Goal: Use online tool/utility: Utilize a website feature to perform a specific function

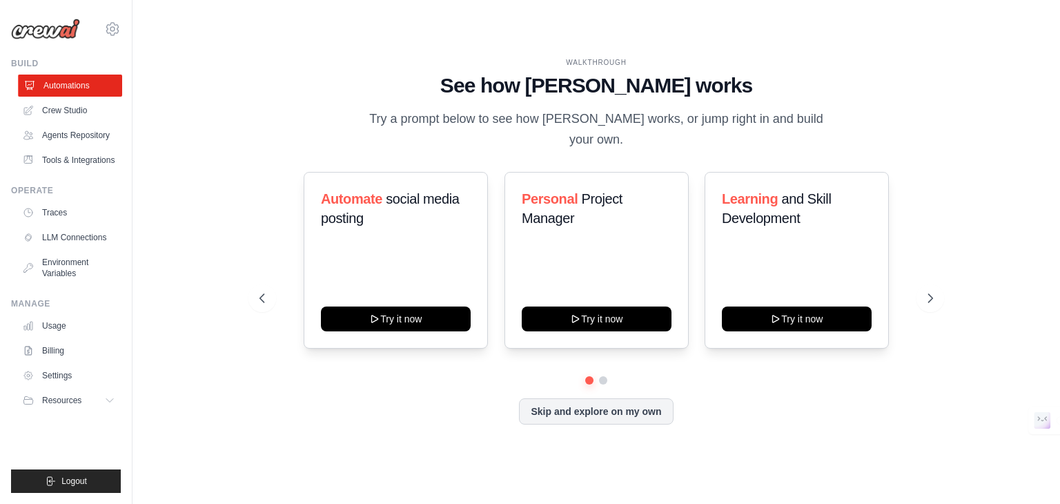
click at [114, 78] on link "Automations" at bounding box center [70, 86] width 104 height 22
click at [92, 109] on link "Crew Studio" at bounding box center [70, 110] width 104 height 22
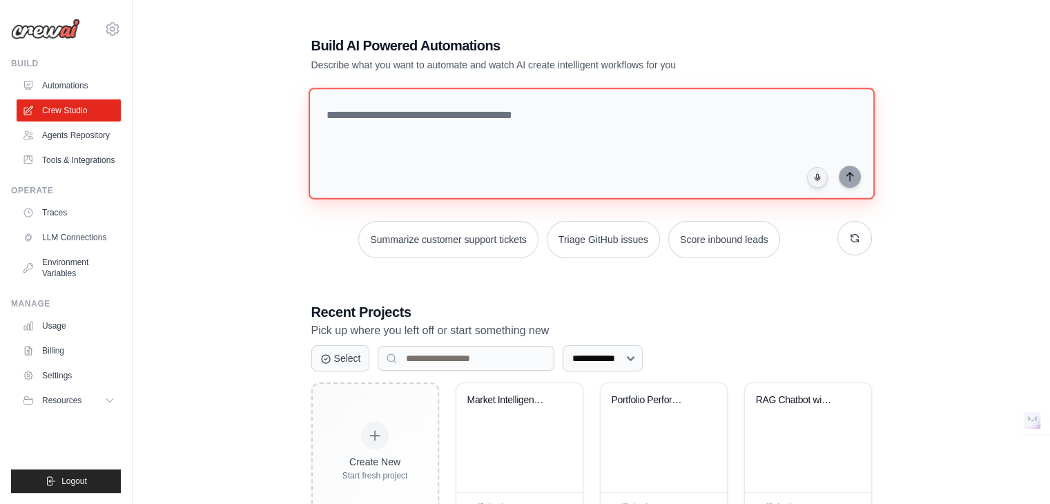
click at [384, 116] on textarea at bounding box center [591, 144] width 566 height 112
paste textarea "**********"
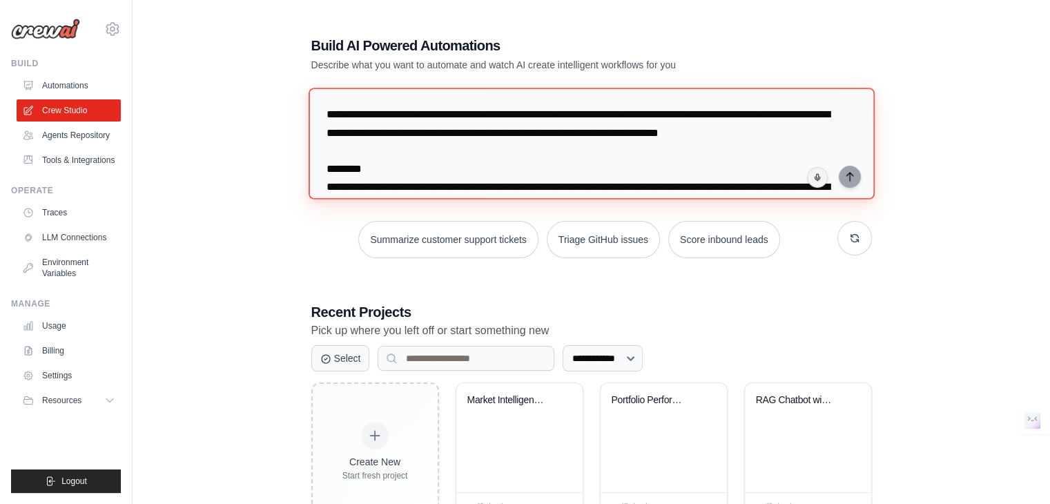
scroll to position [2363, 0]
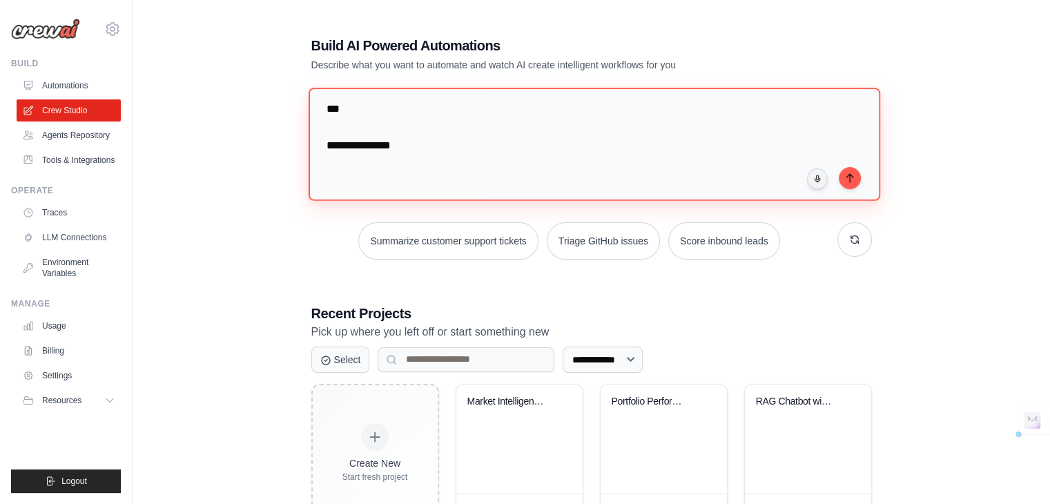
drag, startPoint x: 384, startPoint y: 116, endPoint x: 398, endPoint y: 154, distance: 40.4
click at [398, 154] on textarea at bounding box center [593, 144] width 571 height 112
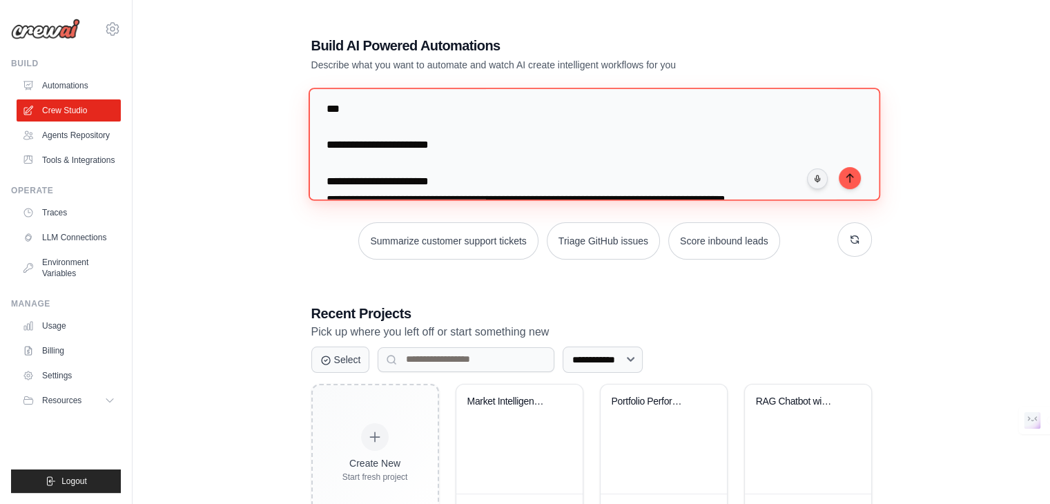
scroll to position [286, 0]
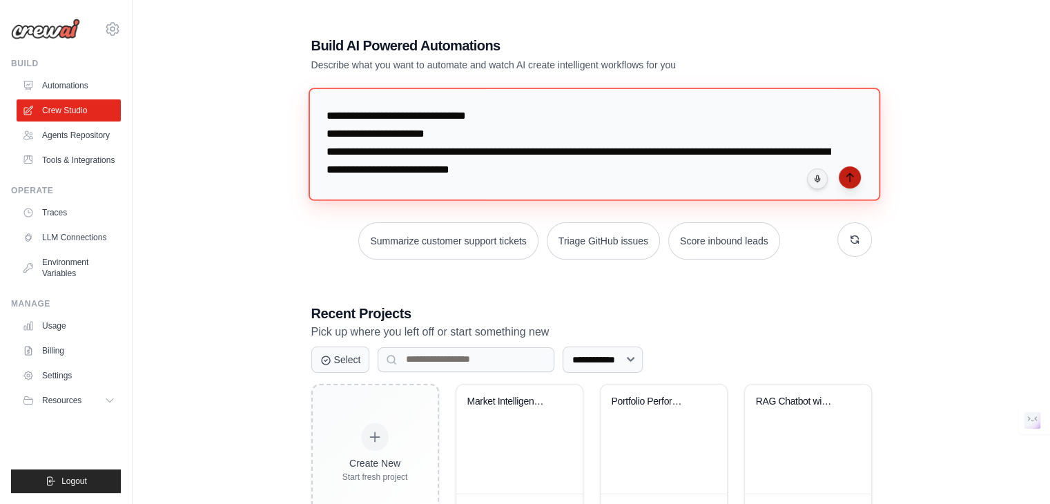
type textarea "**********"
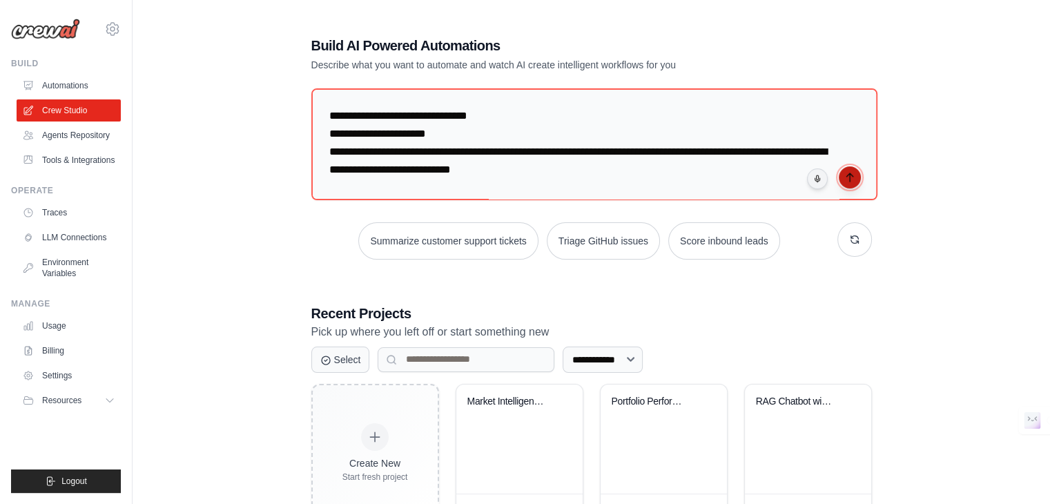
click at [844, 183] on button "submit" at bounding box center [850, 177] width 22 height 22
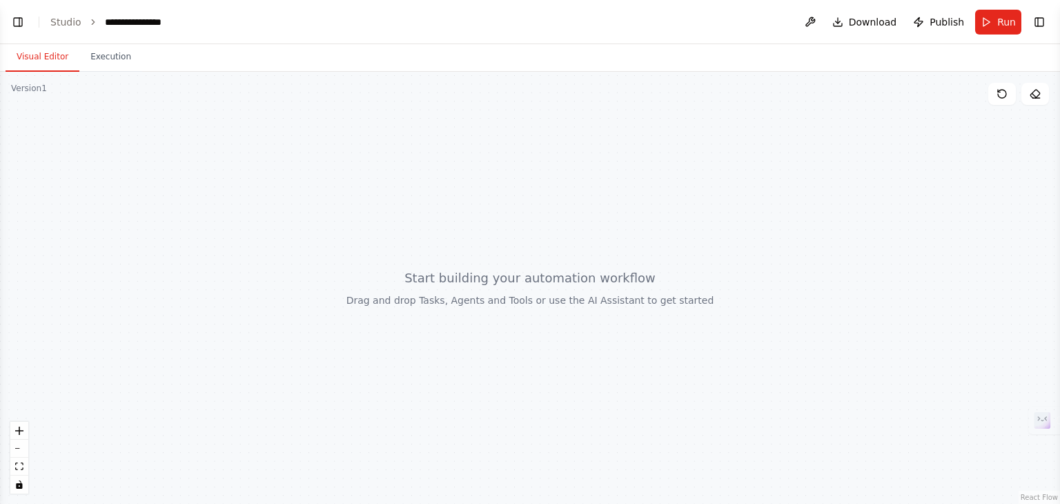
scroll to position [2654, 0]
click at [19, 21] on button "Toggle Left Sidebar" at bounding box center [17, 21] width 19 height 19
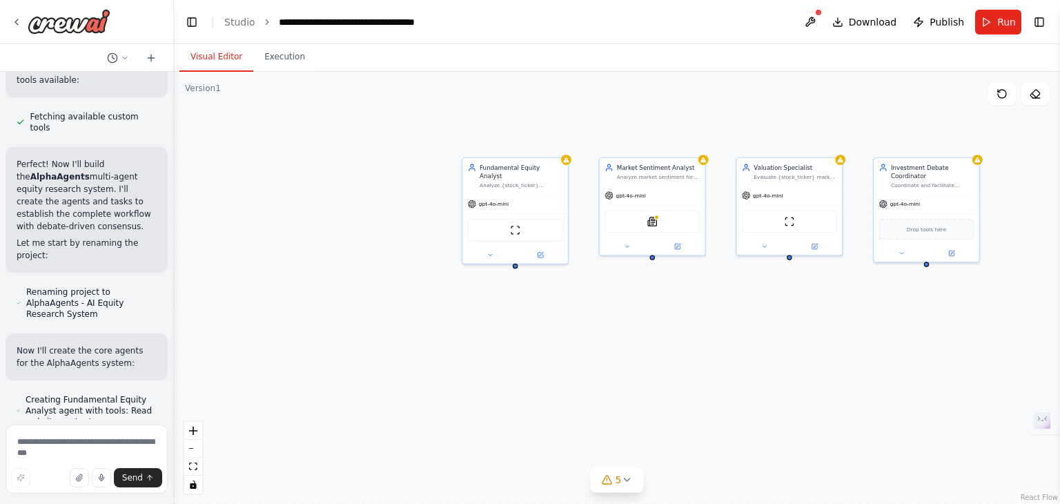
scroll to position [3125, 0]
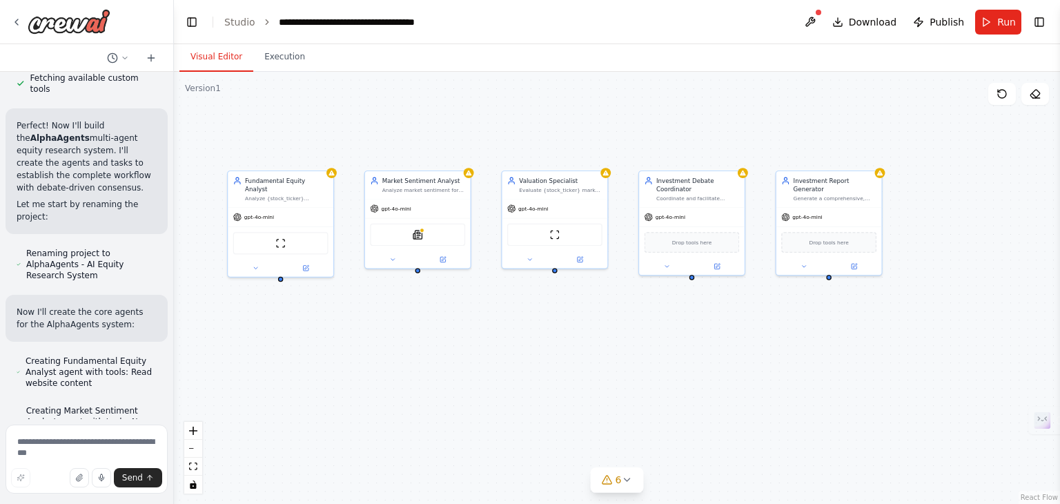
drag, startPoint x: 570, startPoint y: 131, endPoint x: 335, endPoint y: 146, distance: 235.8
click at [335, 146] on div "Fundamental Equity Analyst Analyze {stock_ticker} company fundamentals using fi…" at bounding box center [617, 288] width 886 height 432
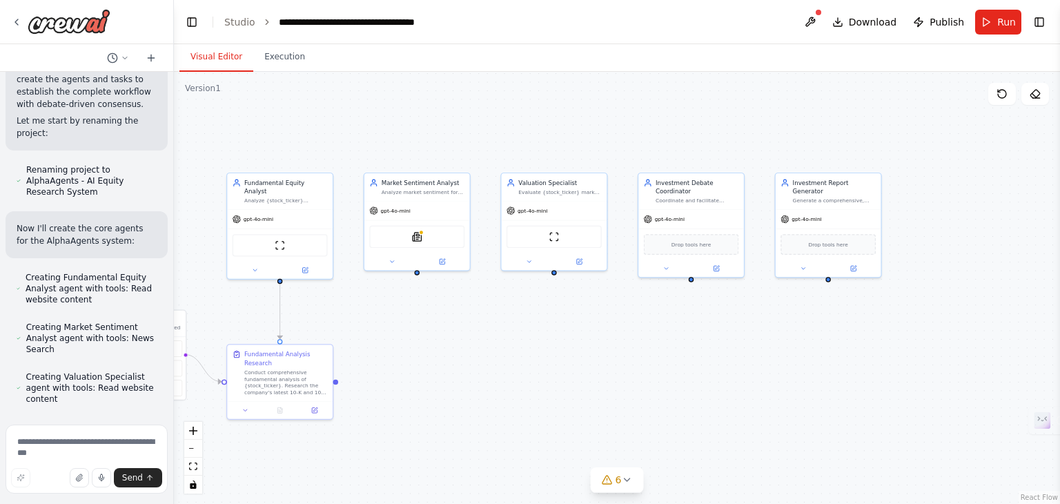
scroll to position [3222, 0]
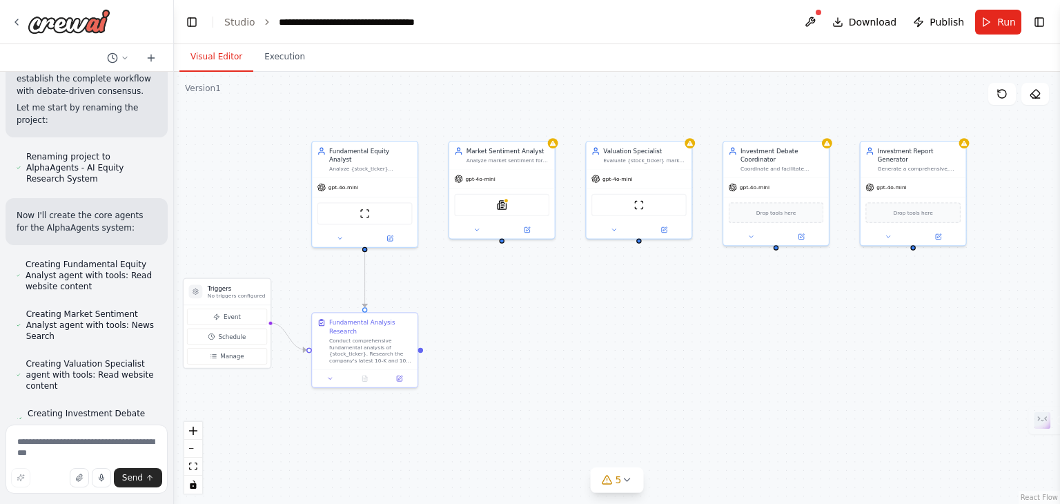
drag, startPoint x: 335, startPoint y: 146, endPoint x: 420, endPoint y: 115, distance: 90.6
click at [420, 115] on div ".deletable-edge-delete-btn { width: 20px; height: 20px; border: 0px solid #ffff…" at bounding box center [617, 288] width 886 height 432
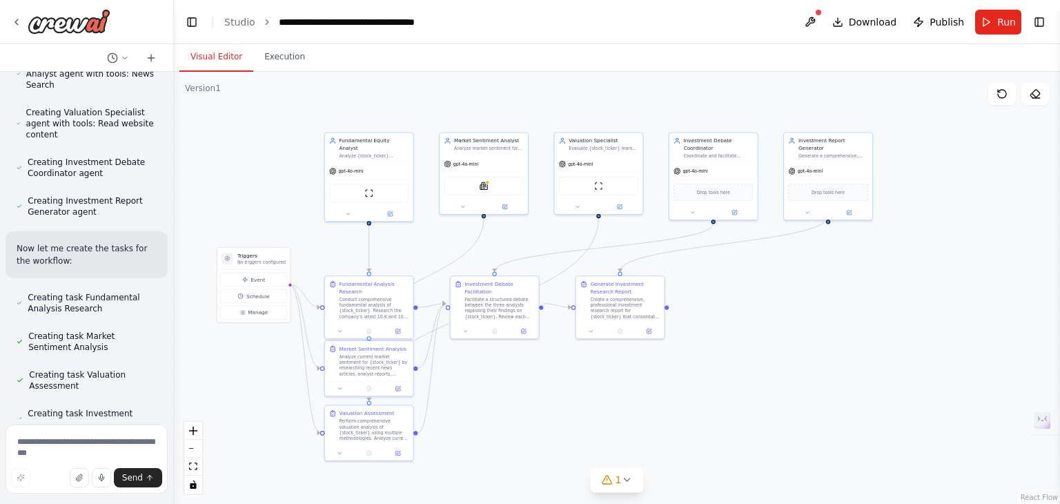
scroll to position [3485, 0]
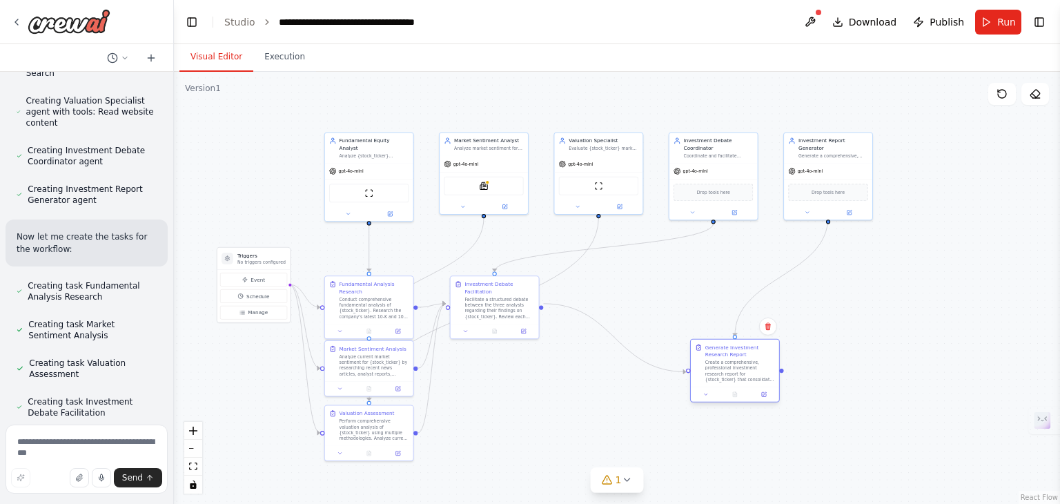
drag, startPoint x: 623, startPoint y: 295, endPoint x: 738, endPoint y: 361, distance: 132.6
click at [738, 361] on div "Create a comprehensive, professional investment research report for {stock_tick…" at bounding box center [740, 371] width 70 height 23
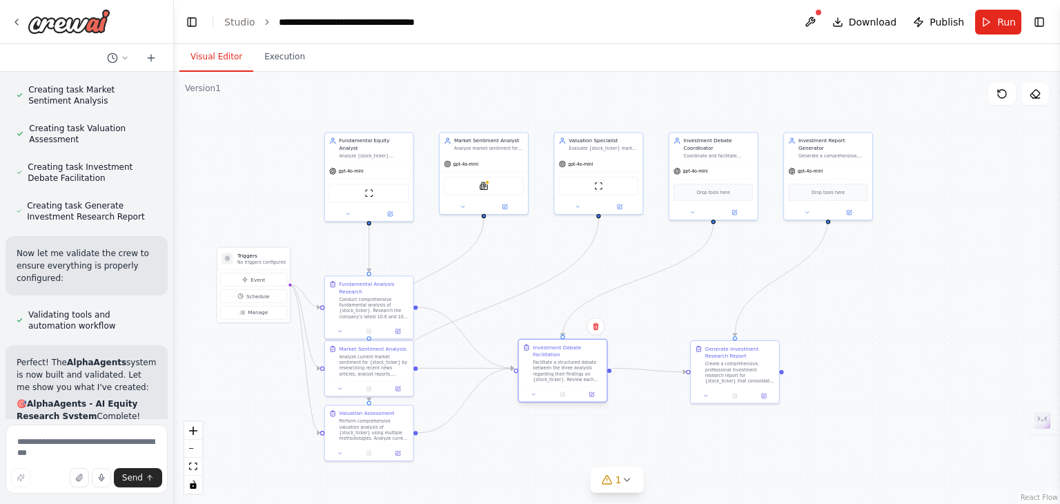
drag, startPoint x: 505, startPoint y: 295, endPoint x: 574, endPoint y: 363, distance: 96.1
click at [574, 363] on div "Facilitate a structured debate between the three analysts regarding their findi…" at bounding box center [568, 371] width 70 height 23
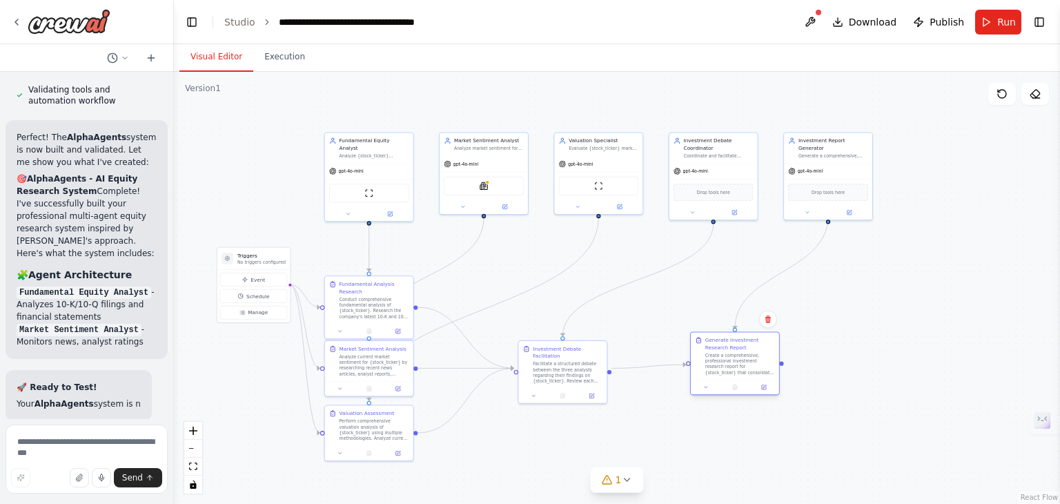
click at [733, 362] on div "Create a comprehensive, professional investment research report for {stock_tick…" at bounding box center [740, 364] width 70 height 23
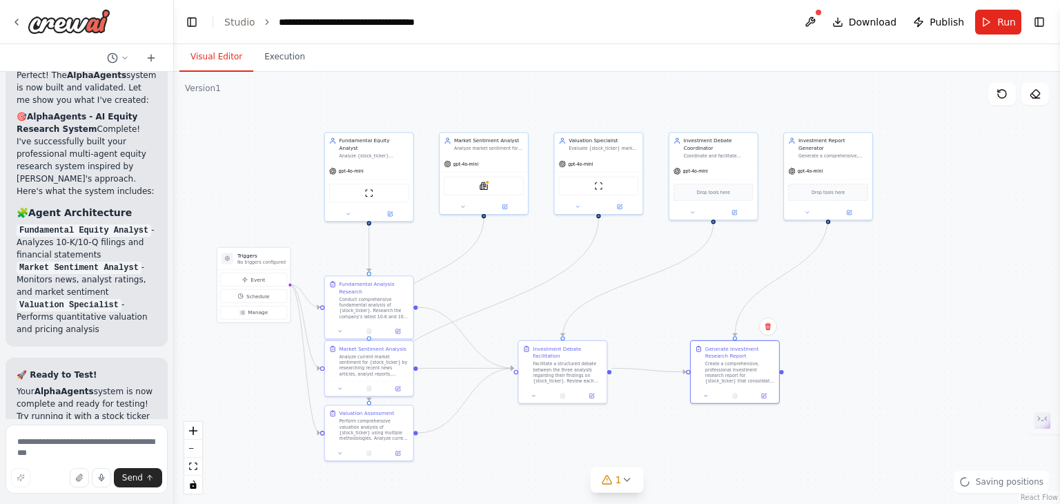
click at [871, 331] on div ".deletable-edge-delete-btn { width: 20px; height: 20px; border: 0px solid #ffff…" at bounding box center [617, 288] width 886 height 432
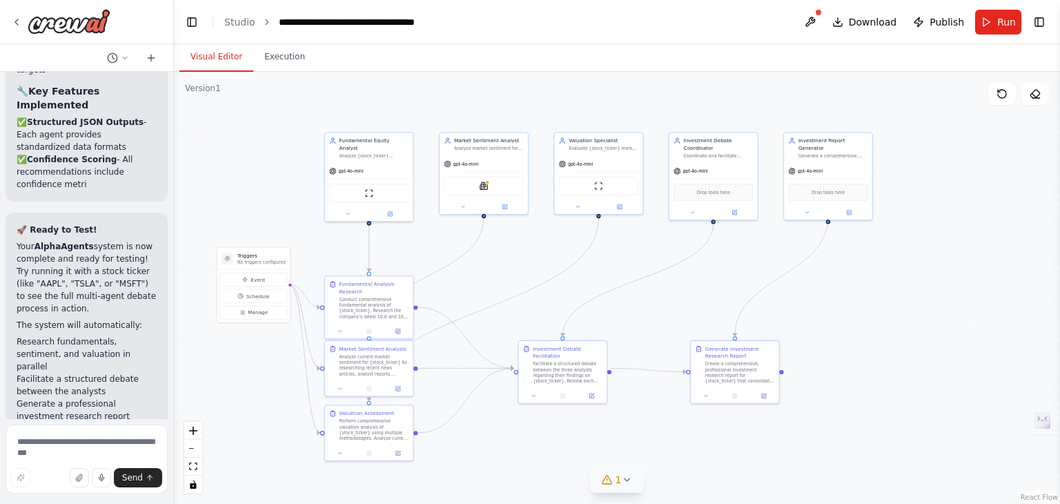
click at [619, 479] on span "1" at bounding box center [619, 480] width 6 height 14
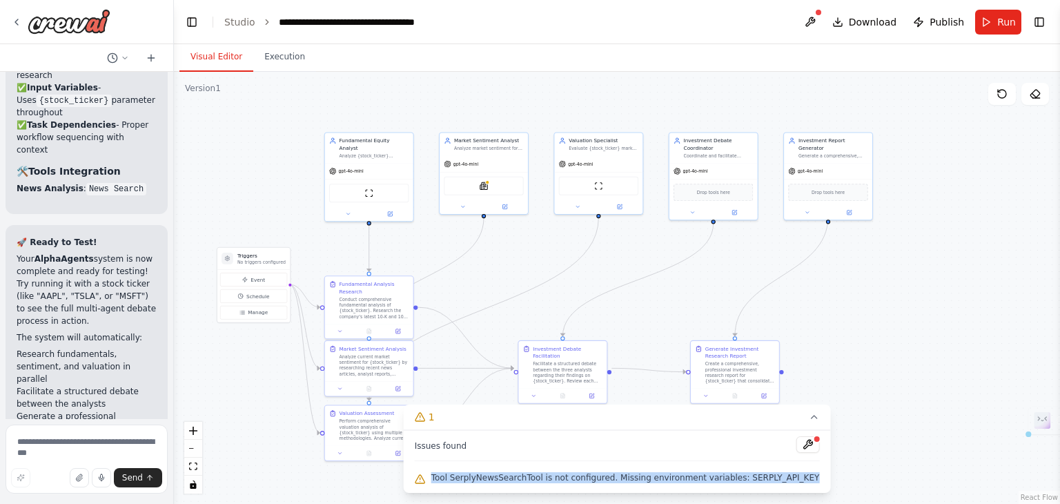
drag, startPoint x: 456, startPoint y: 478, endPoint x: 795, endPoint y: 476, distance: 339.6
click at [795, 476] on span "Tool SerplyNewsSearchTool is not configured. Missing environment variables: SER…" at bounding box center [625, 477] width 389 height 11
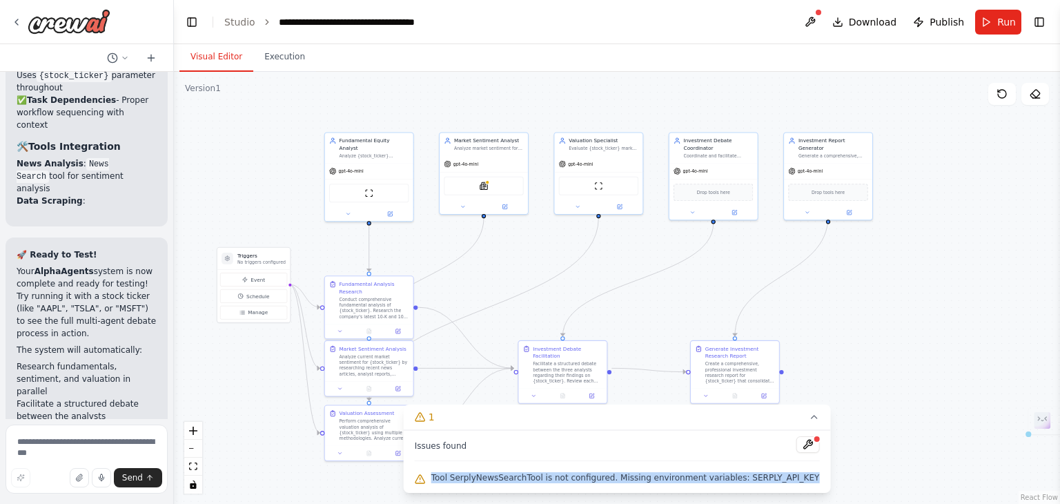
copy span "Tool SerplyNewsSearchTool is not configured. Missing environment variables: SER…"
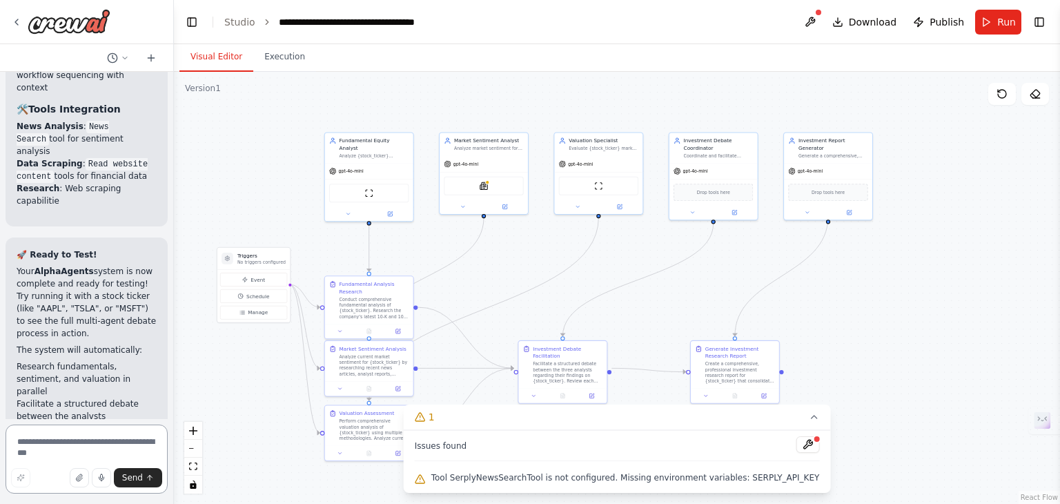
click at [77, 448] on textarea at bounding box center [87, 458] width 162 height 69
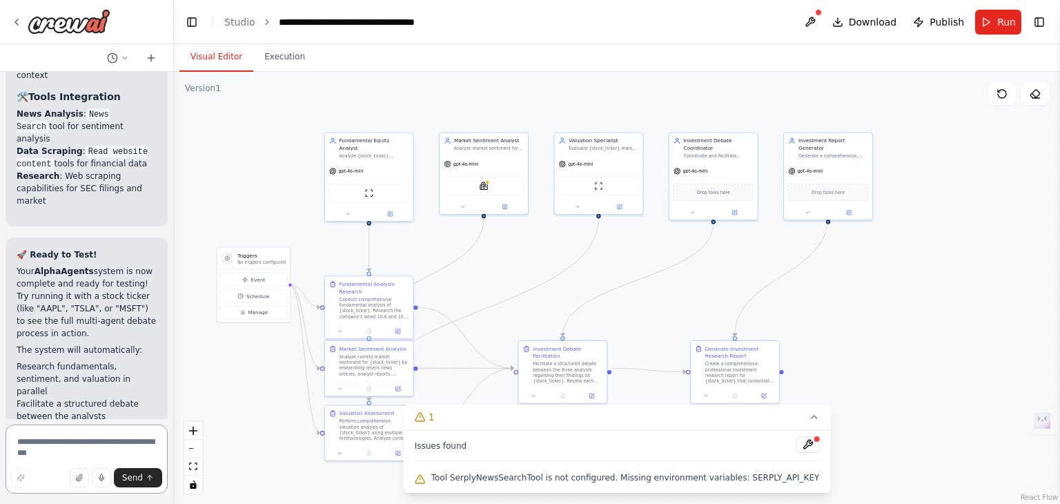
paste textarea "**********"
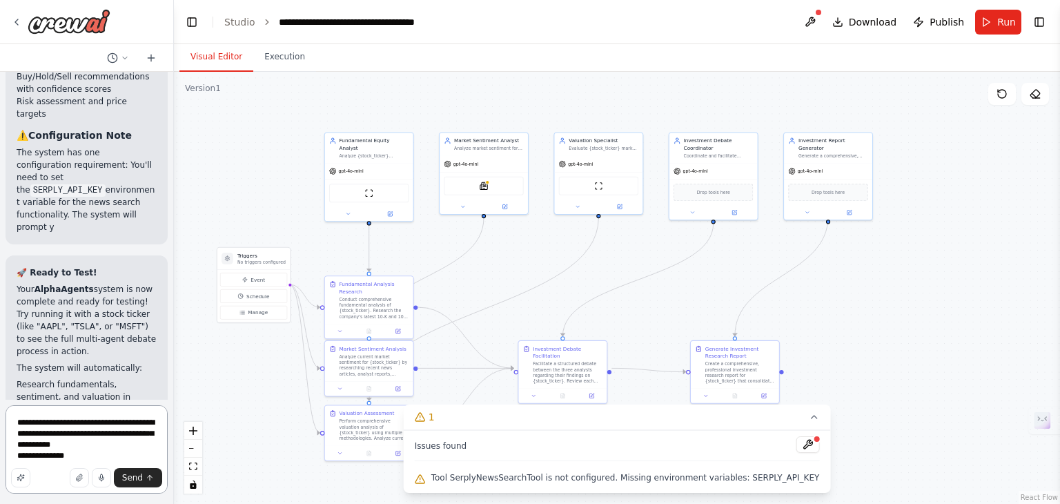
scroll to position [5285, 0]
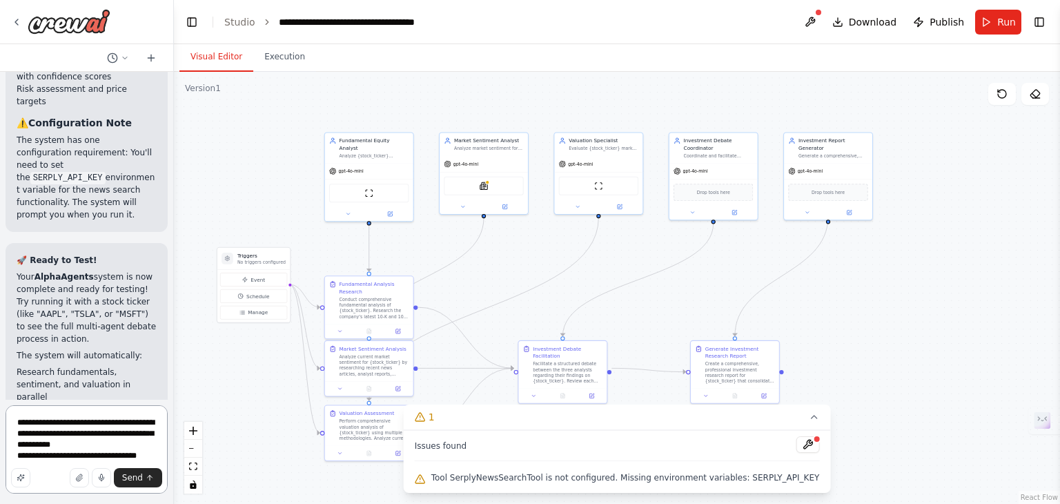
type textarea "**********"
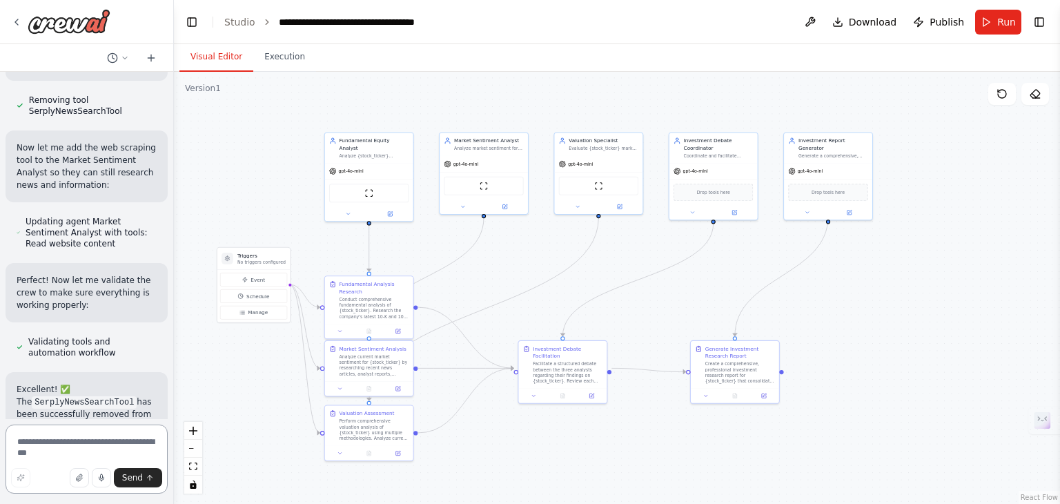
scroll to position [6406, 0]
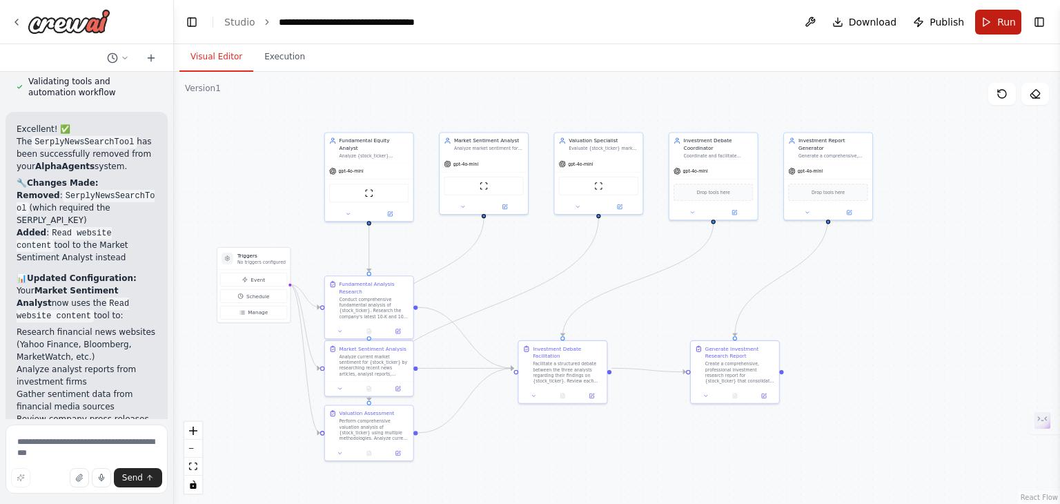
click at [988, 18] on button "Run" at bounding box center [998, 22] width 46 height 25
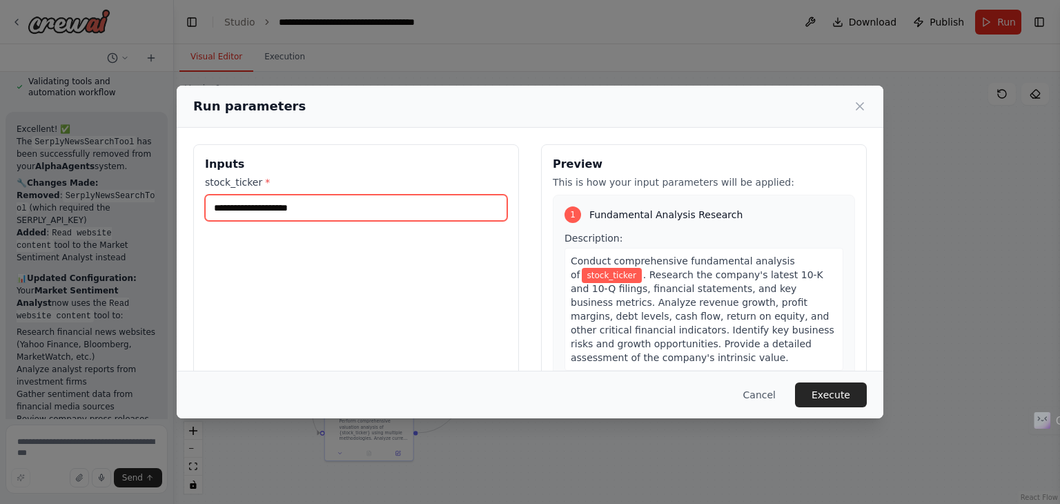
click at [414, 206] on input "stock_ticker *" at bounding box center [356, 208] width 302 height 26
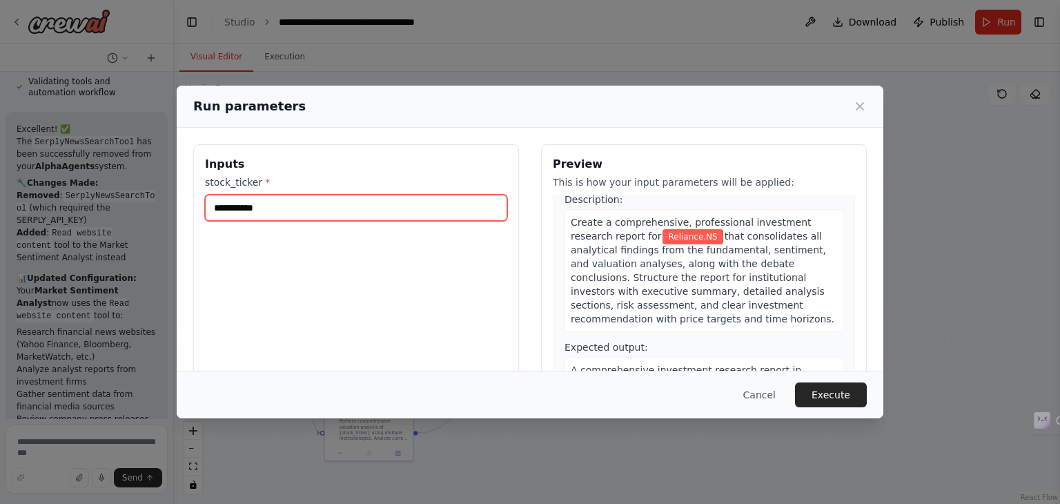
scroll to position [117, 0]
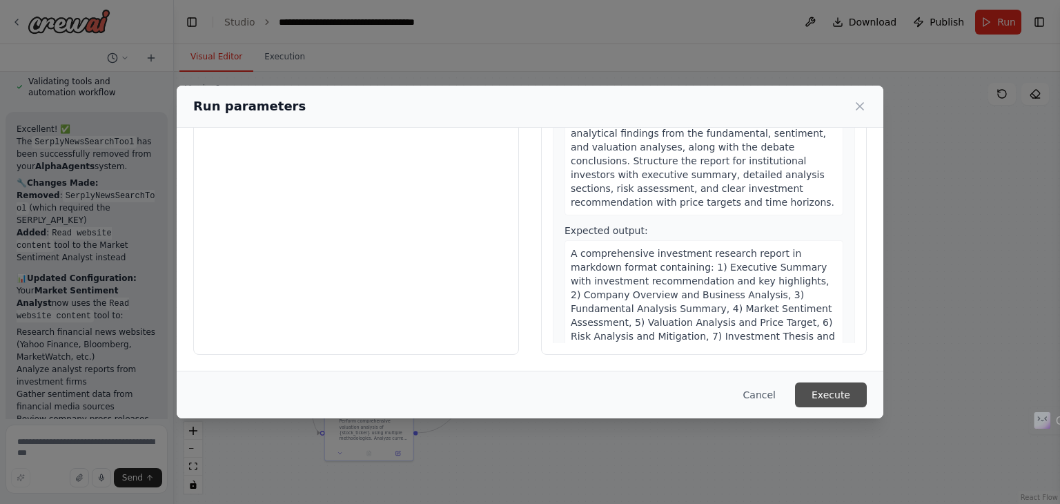
type input "**********"
click at [832, 395] on button "Execute" at bounding box center [831, 394] width 72 height 25
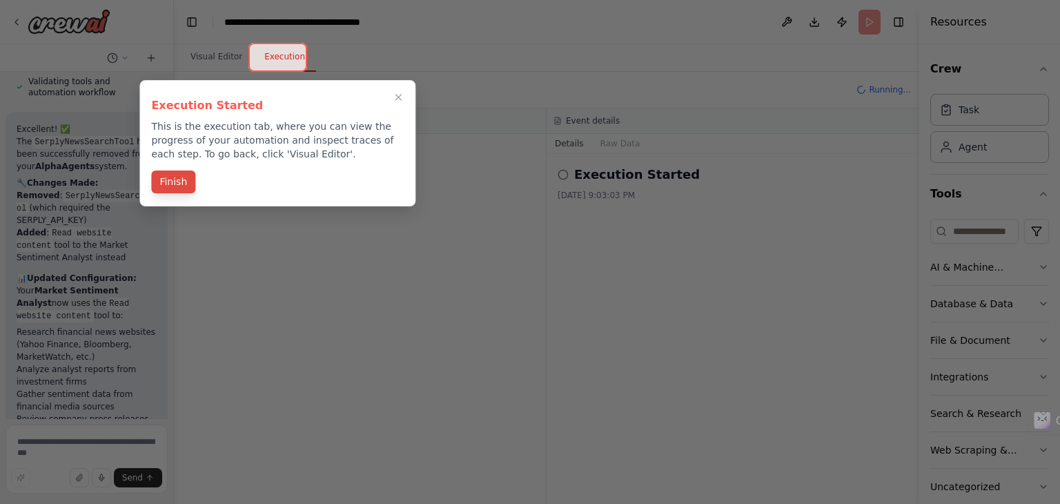
click at [177, 179] on button "Finish" at bounding box center [173, 181] width 44 height 23
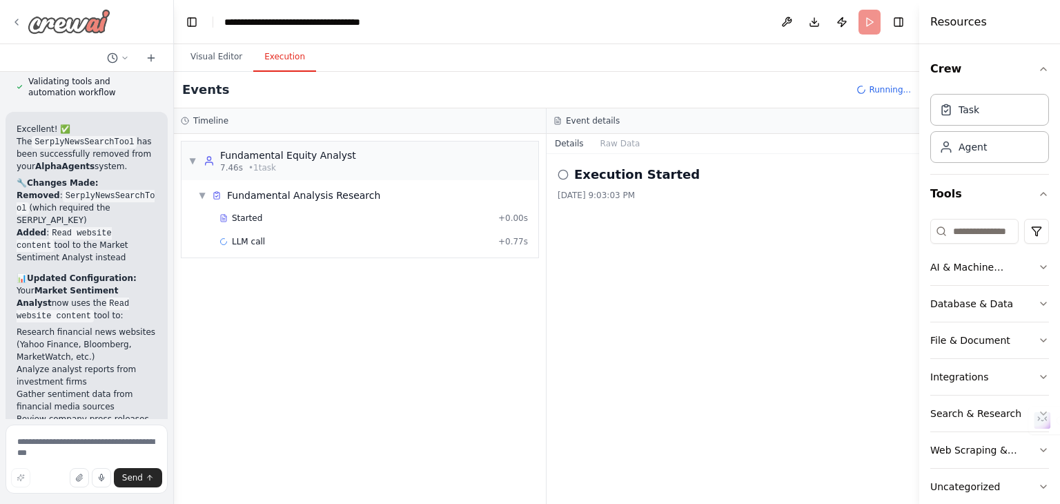
click at [12, 23] on icon at bounding box center [16, 22] width 11 height 11
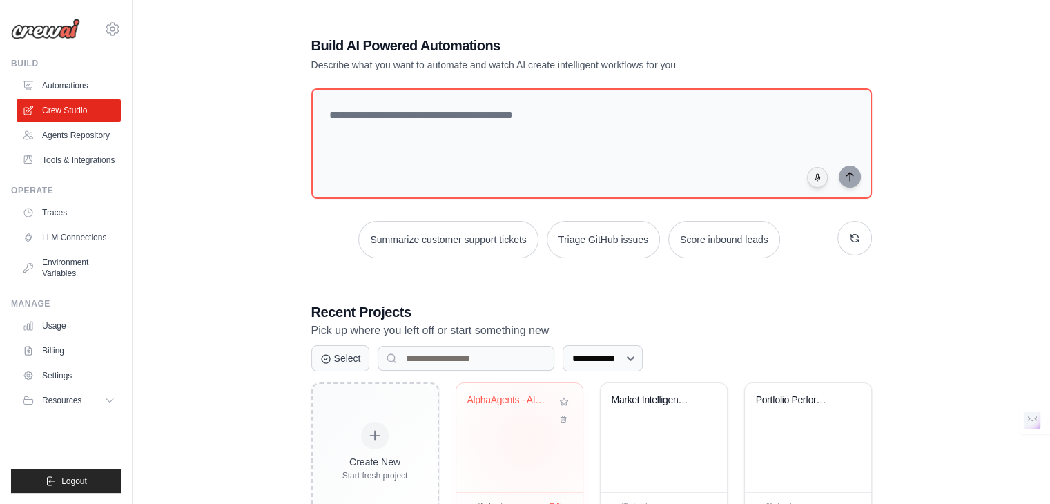
click at [527, 439] on div "AlphaAgents - AI Equity Research Sy..." at bounding box center [519, 437] width 126 height 109
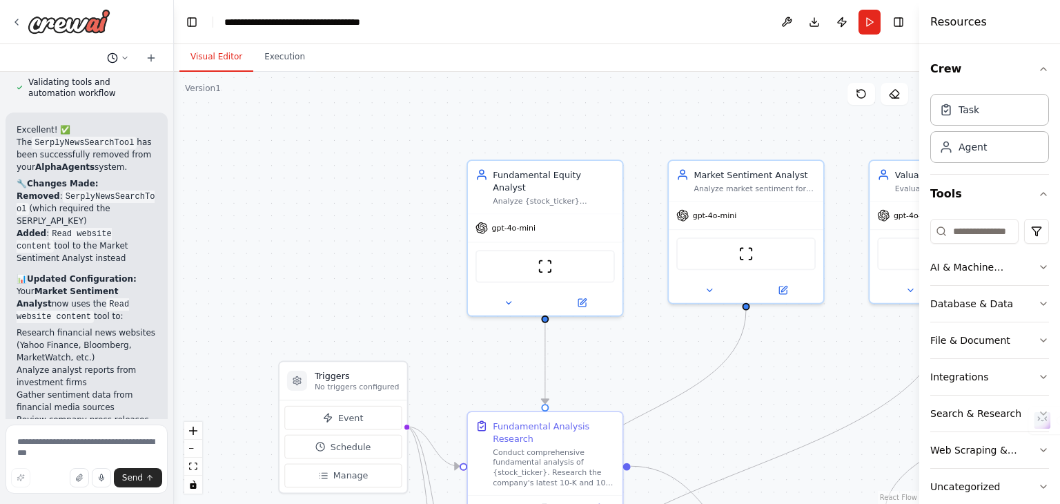
scroll to position [6406, 0]
click at [902, 24] on button "Toggle Right Sidebar" at bounding box center [898, 21] width 19 height 19
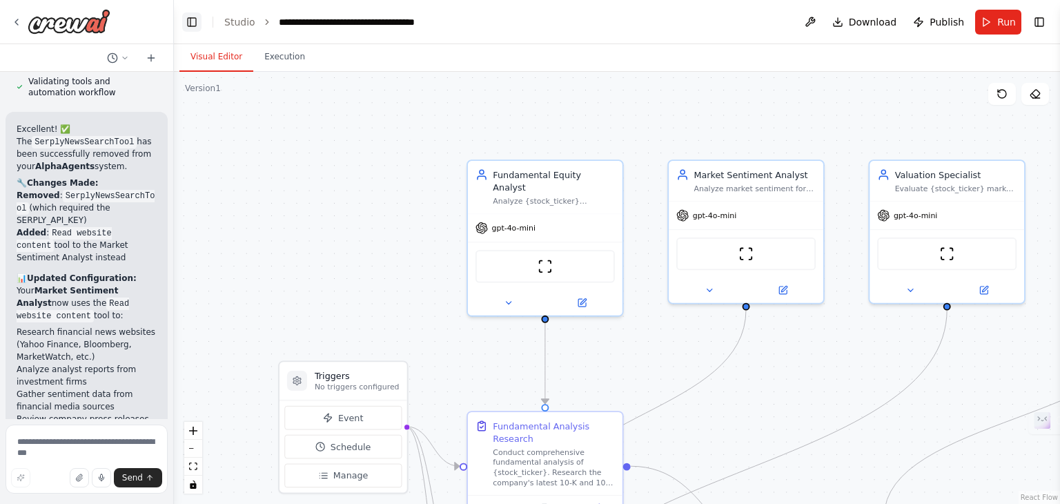
click at [184, 20] on button "Toggle Left Sidebar" at bounding box center [191, 21] width 19 height 19
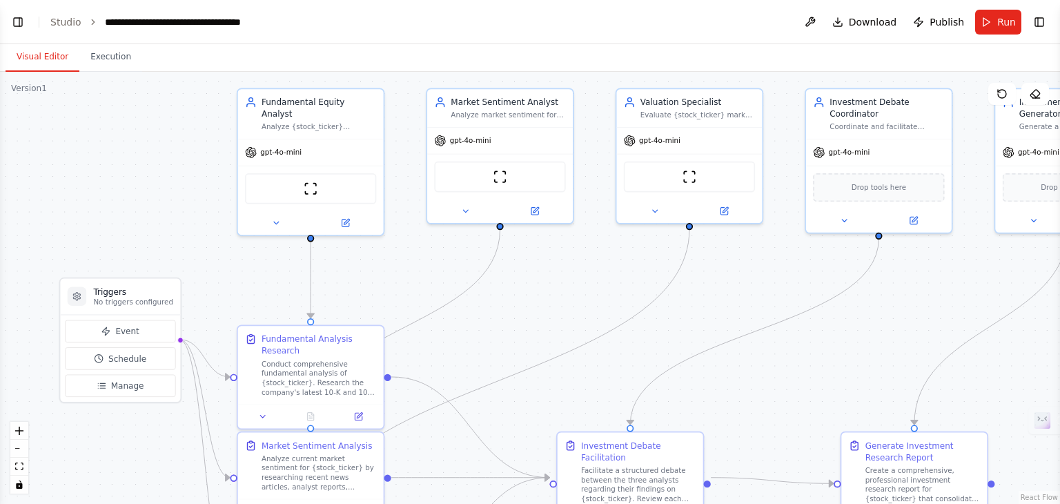
drag, startPoint x: 676, startPoint y: 140, endPoint x: 594, endPoint y: 68, distance: 109.6
click at [594, 68] on div "Visual Editor Execution Version 1 Show Tools Hide Agents .deletable-edge-delete…" at bounding box center [530, 274] width 1060 height 460
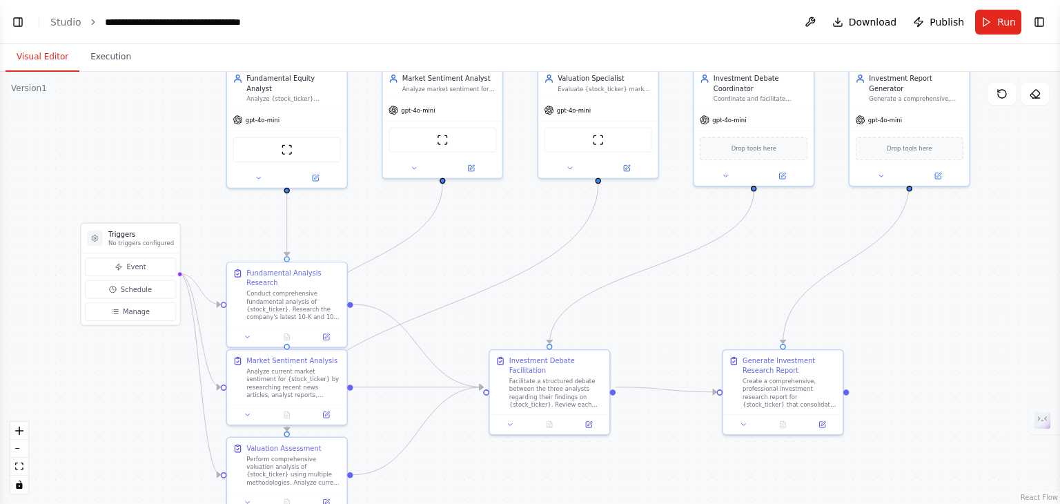
drag, startPoint x: 663, startPoint y: 327, endPoint x: 591, endPoint y: 271, distance: 91.4
click at [591, 271] on div ".deletable-edge-delete-btn { width: 20px; height: 20px; border: 0px solid #ffff…" at bounding box center [530, 288] width 1060 height 432
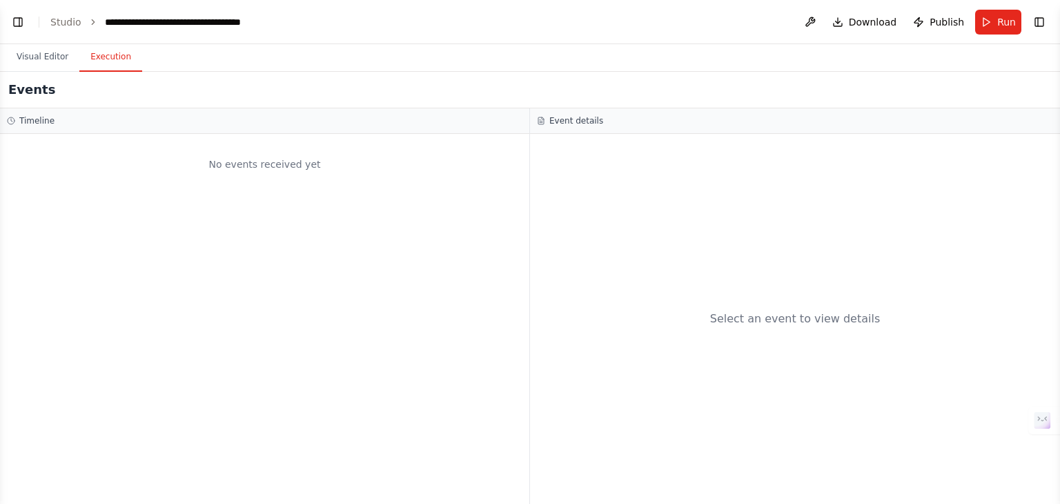
click at [104, 63] on button "Execution" at bounding box center [110, 57] width 63 height 29
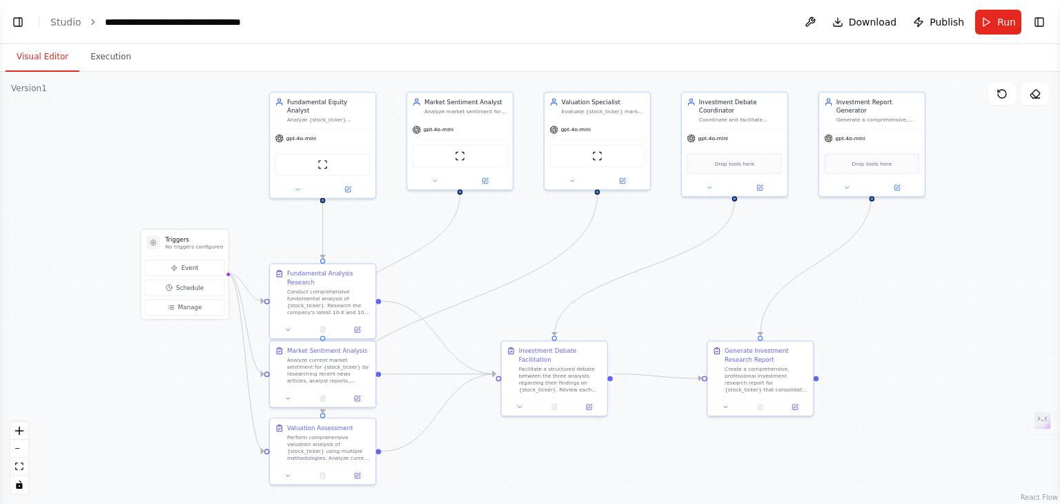
click at [52, 60] on button "Visual Editor" at bounding box center [43, 57] width 74 height 29
click at [1004, 22] on span "Run" at bounding box center [1006, 22] width 19 height 14
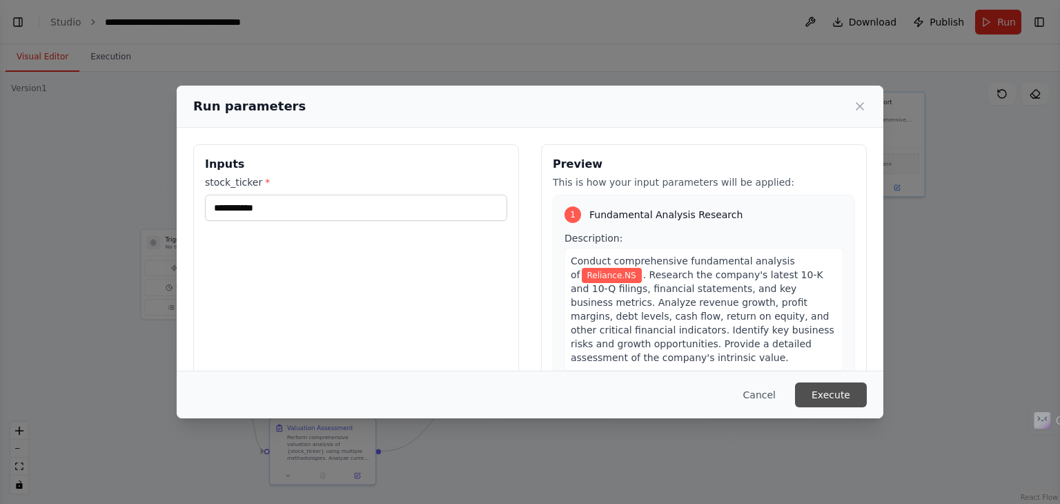
click at [816, 384] on button "Execute" at bounding box center [831, 394] width 72 height 25
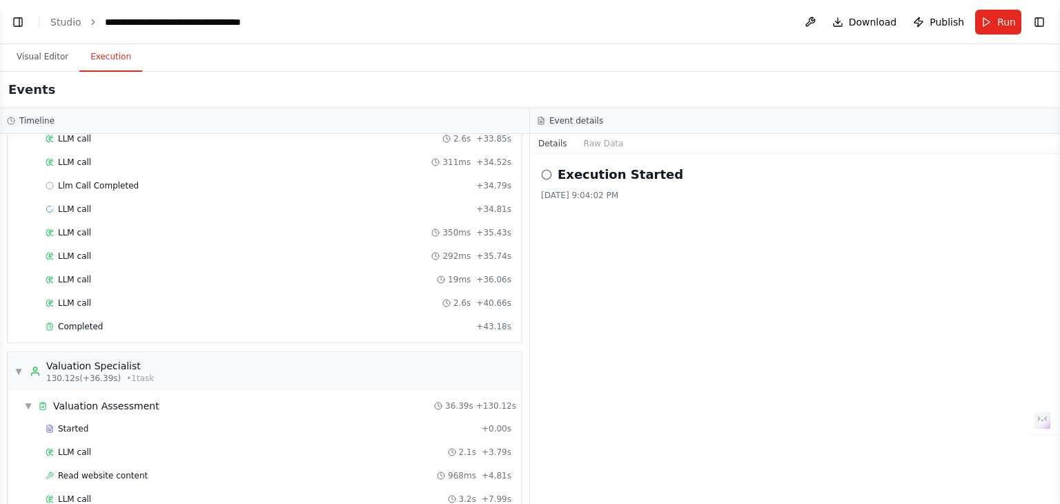
scroll to position [1378, 0]
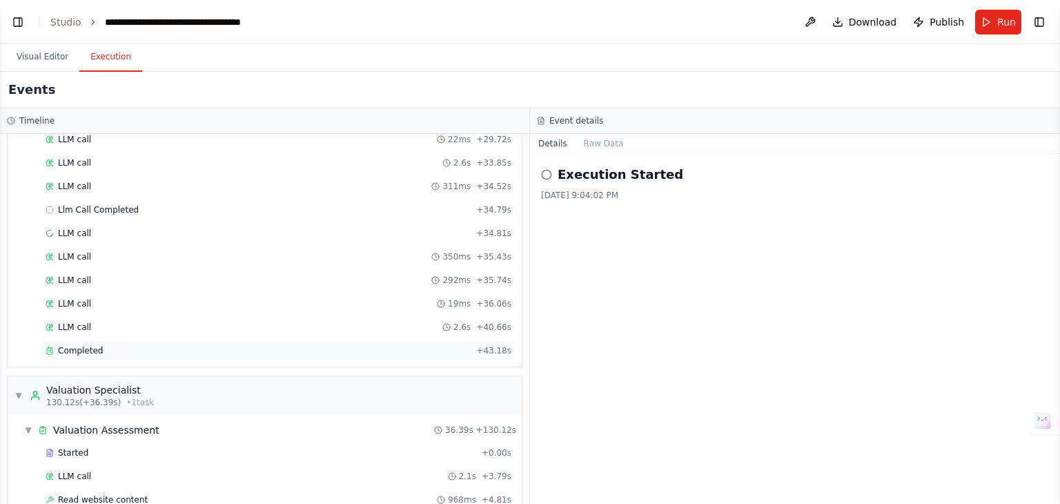
click at [235, 345] on div "Completed" at bounding box center [258, 350] width 425 height 11
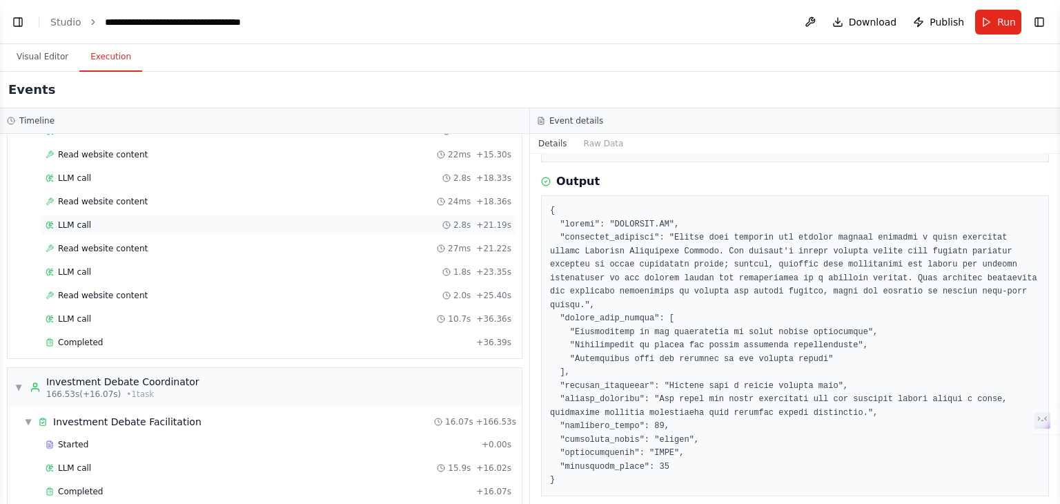
scroll to position [1866, 0]
click at [112, 334] on div "Completed" at bounding box center [258, 339] width 425 height 11
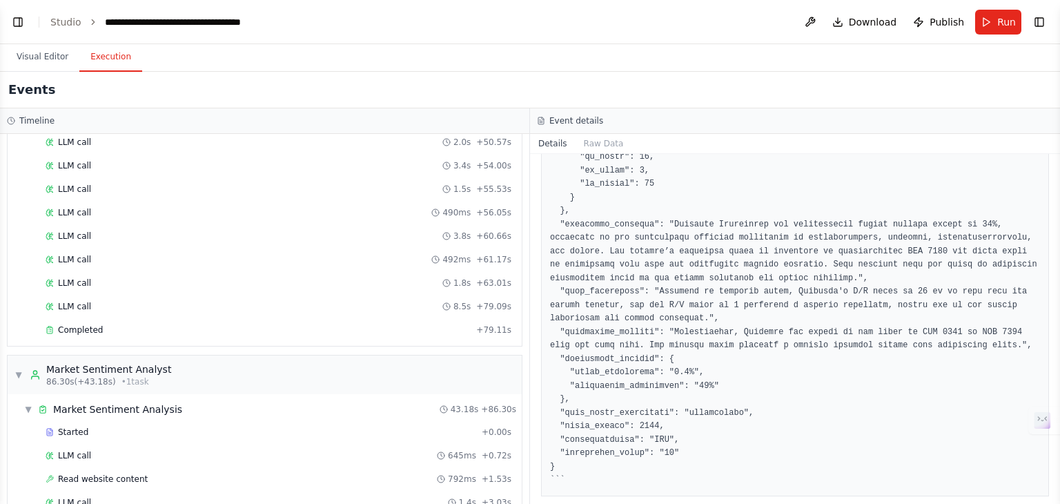
scroll to position [570, 0]
click at [200, 323] on div "Completed" at bounding box center [258, 328] width 425 height 11
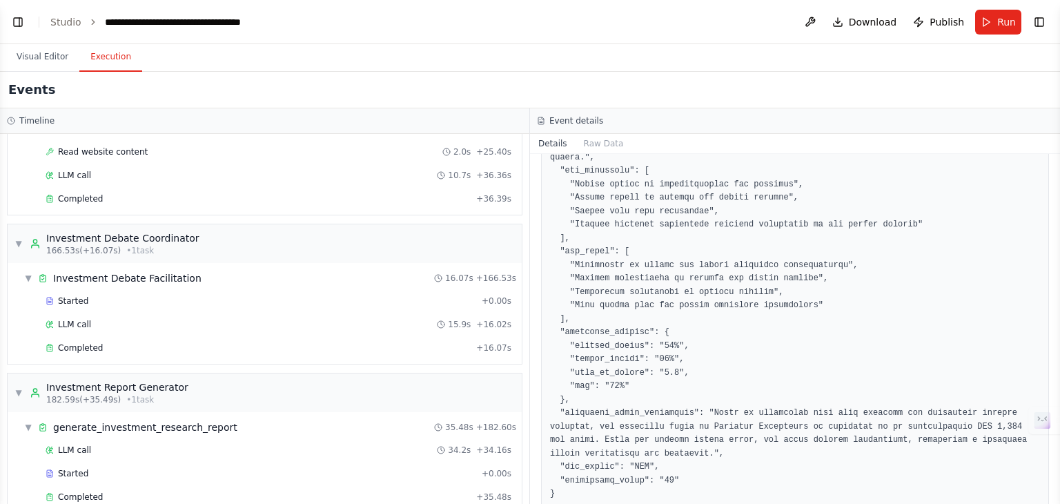
scroll to position [2006, 0]
click at [146, 343] on div "Completed" at bounding box center [258, 348] width 425 height 11
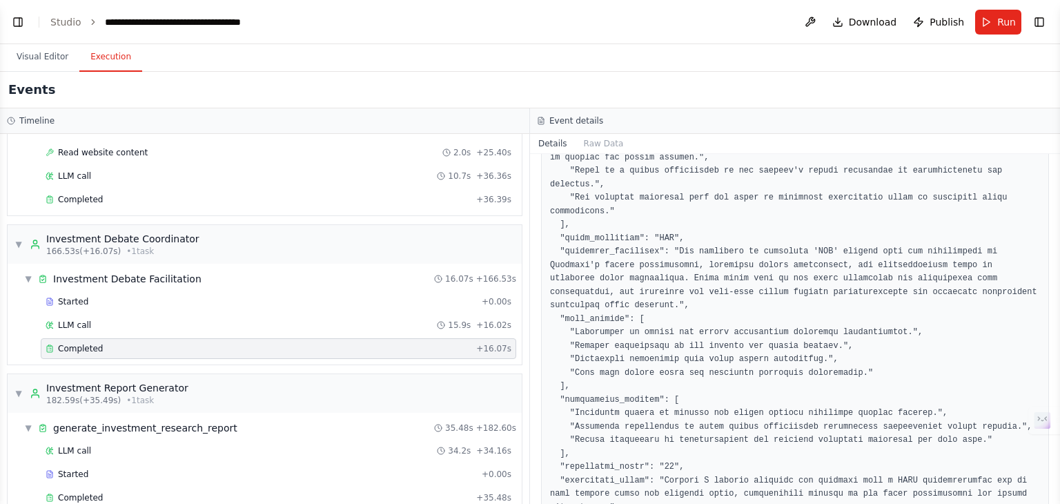
scroll to position [2007, 0]
click at [215, 491] on div "Completed" at bounding box center [258, 496] width 425 height 11
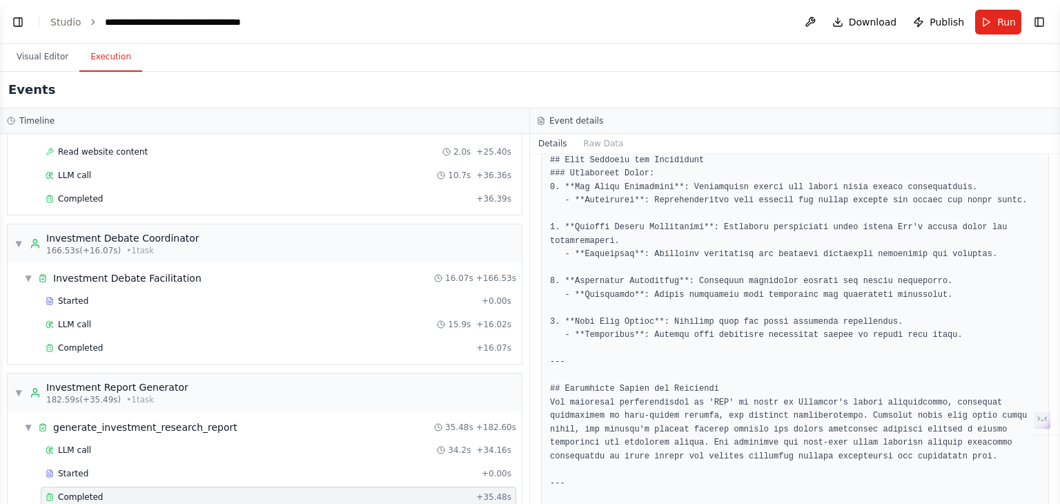
scroll to position [1271, 0]
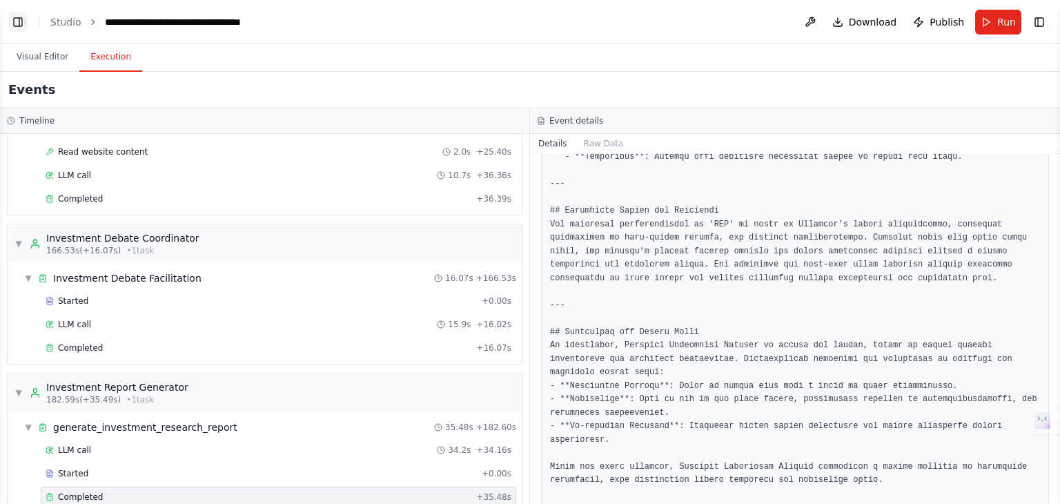
click at [12, 28] on button "Toggle Left Sidebar" at bounding box center [17, 21] width 19 height 19
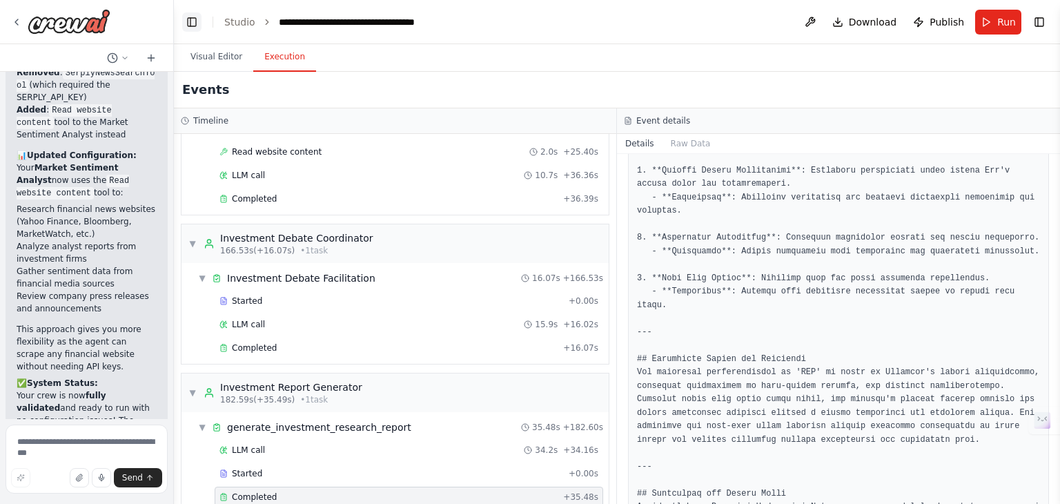
scroll to position [1284, 0]
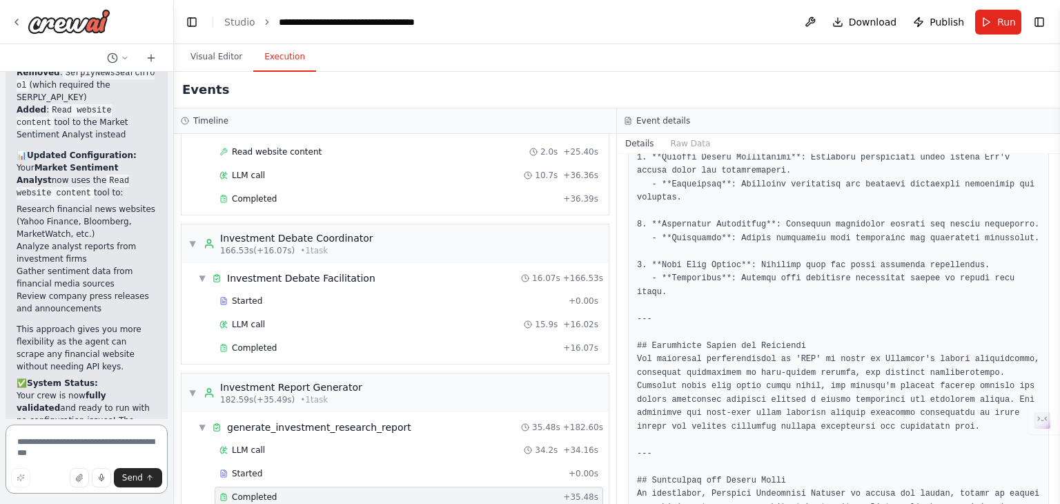
click at [70, 443] on textarea at bounding box center [87, 458] width 162 height 69
type textarea "**********"
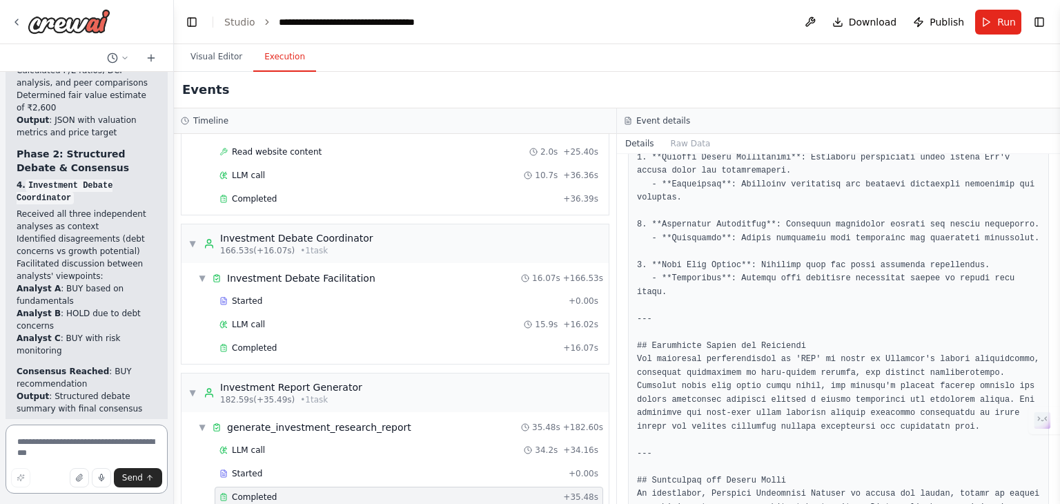
scroll to position [9511, 0]
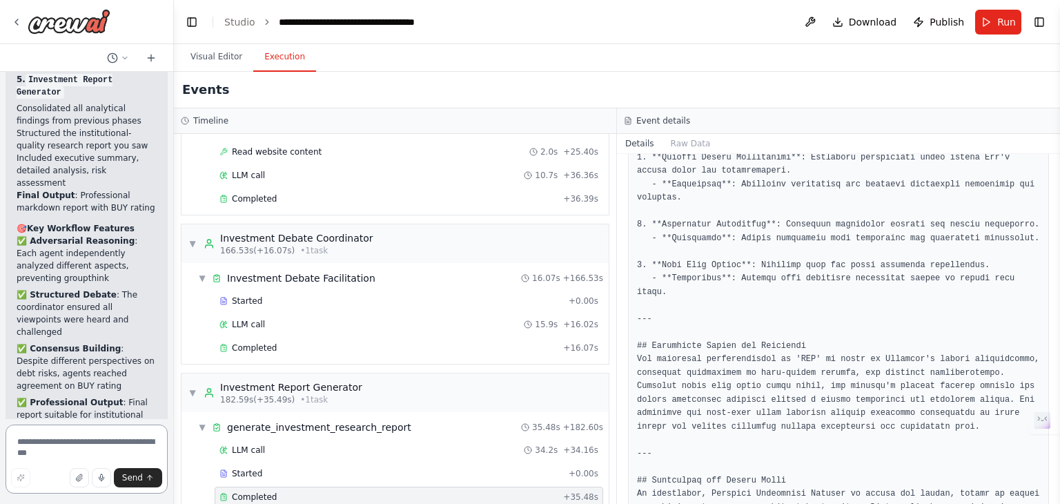
click at [50, 442] on textarea at bounding box center [87, 458] width 162 height 69
type textarea "**********"
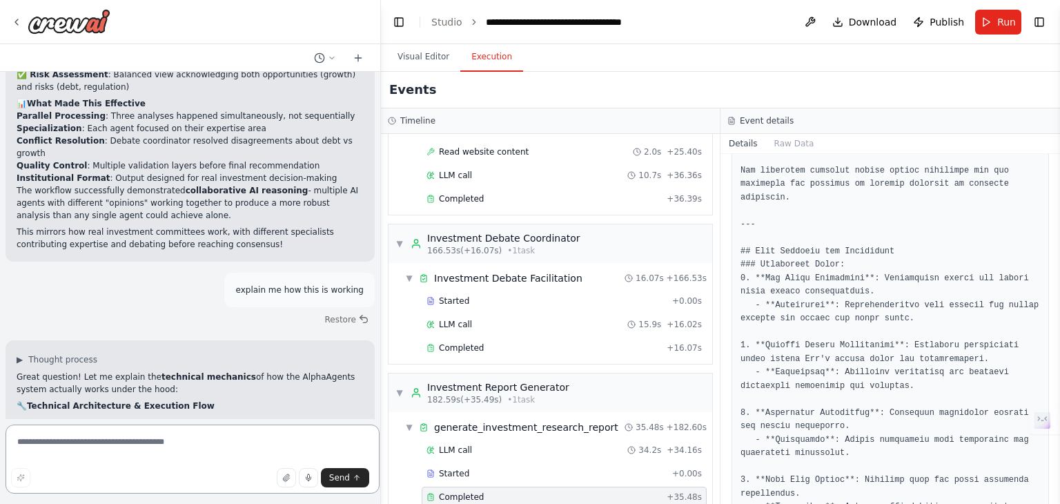
scroll to position [0, 0]
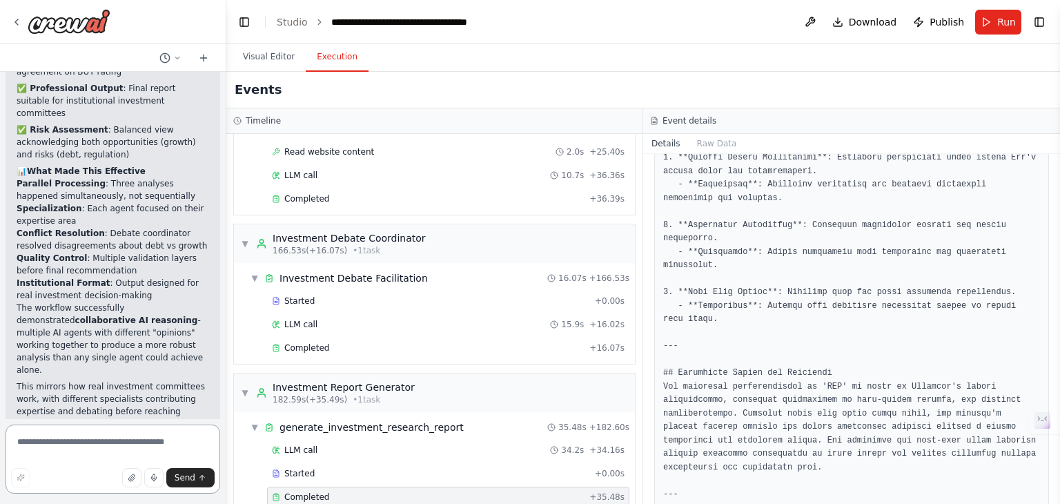
drag, startPoint x: 173, startPoint y: 41, endPoint x: 239, endPoint y: 167, distance: 142.6
click at [239, 167] on div "You are an expert CrewAI developer building a professional multi-agent system n…" at bounding box center [530, 252] width 1060 height 504
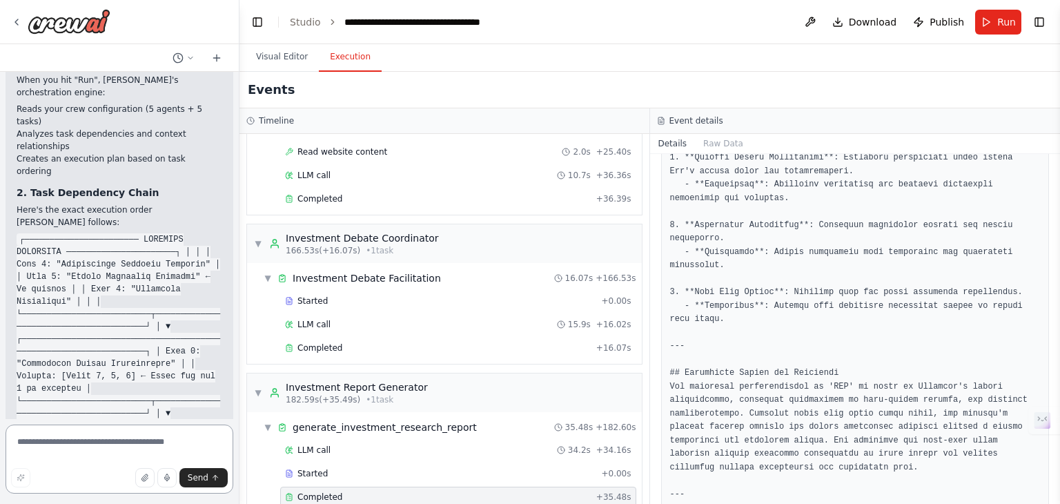
scroll to position [8090, 0]
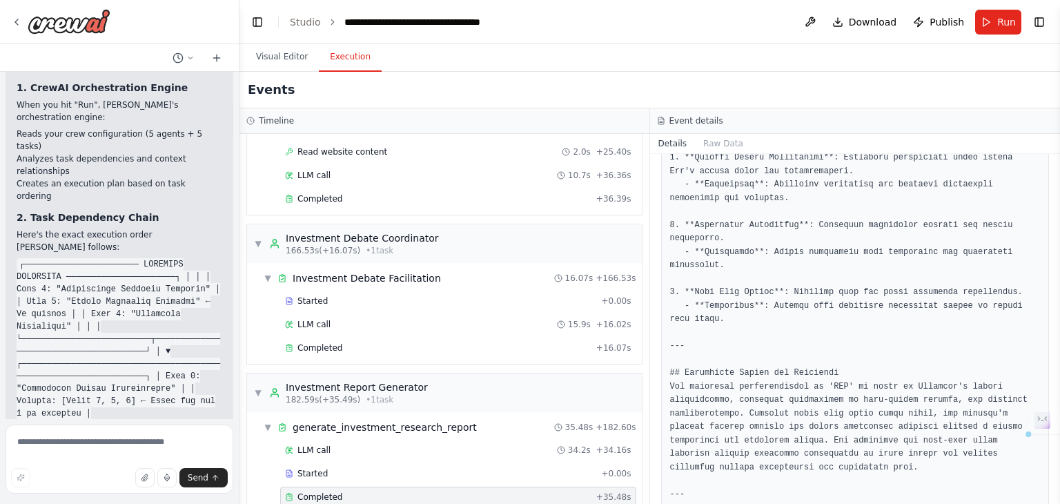
drag, startPoint x: 17, startPoint y: 168, endPoint x: 210, endPoint y: 263, distance: 215.1
copy ul "Fundamental Analyst + ScrapeWebsiteTool → Scrapes SEC filings, financial sites …"
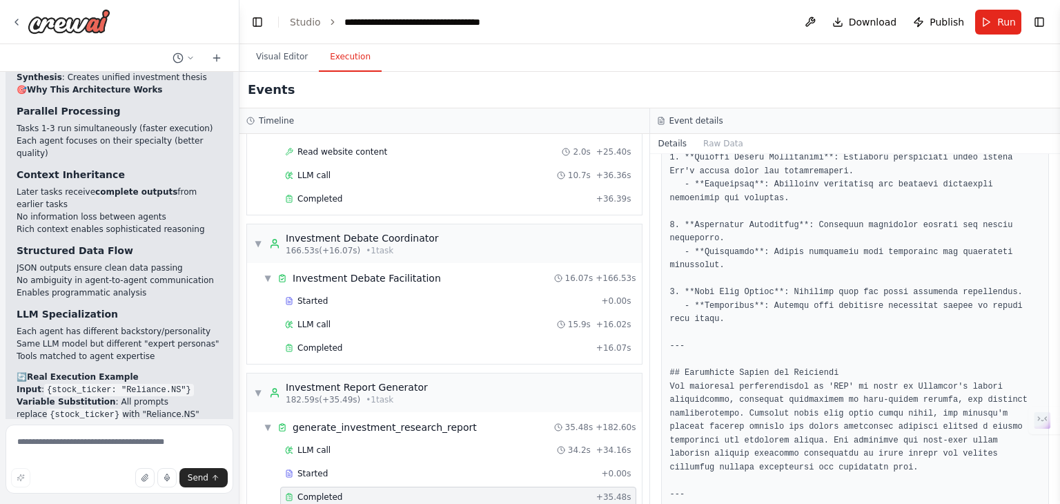
scroll to position [9278, 0]
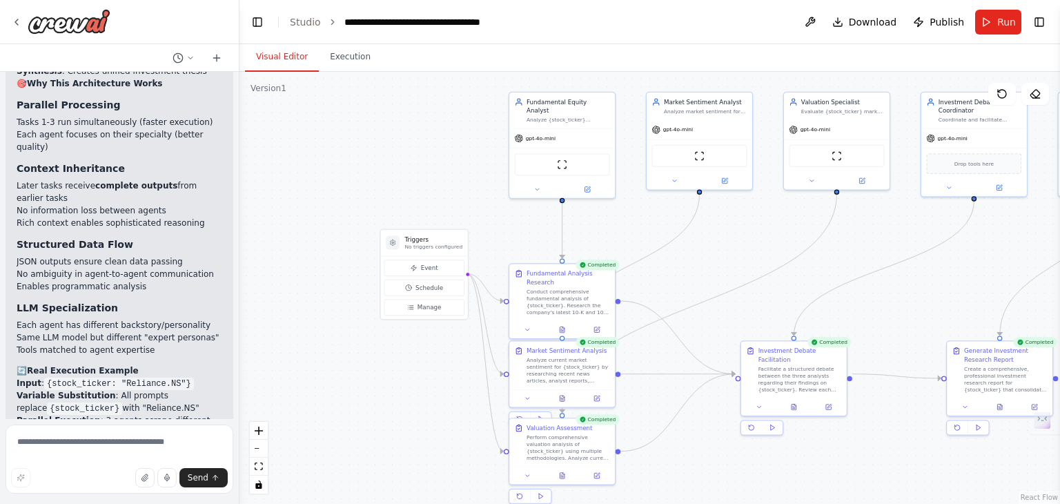
click at [290, 53] on button "Visual Editor" at bounding box center [282, 57] width 74 height 29
drag, startPoint x: 771, startPoint y: 276, endPoint x: 709, endPoint y: 257, distance: 64.9
click at [709, 257] on div ".deletable-edge-delete-btn { width: 20px; height: 20px; border: 0px solid #ffff…" at bounding box center [649, 288] width 821 height 432
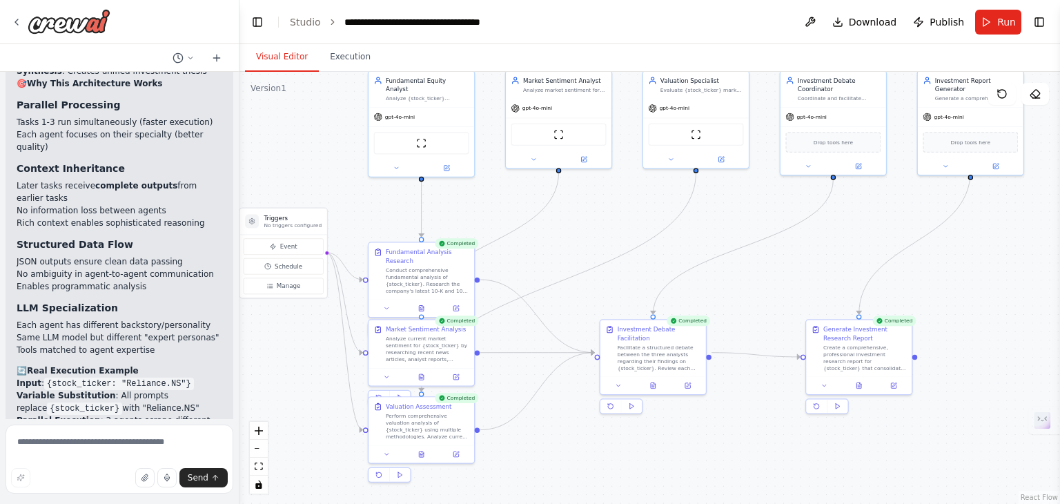
drag, startPoint x: 709, startPoint y: 257, endPoint x: 568, endPoint y: 237, distance: 142.3
click at [568, 237] on div ".deletable-edge-delete-btn { width: 20px; height: 20px; border: 0px solid #ffff…" at bounding box center [649, 288] width 821 height 432
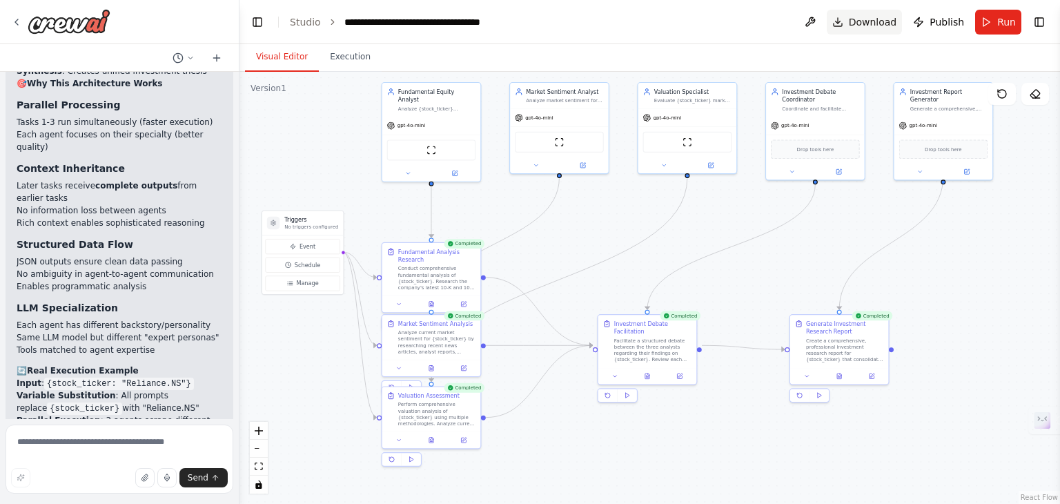
click at [856, 20] on span "Download" at bounding box center [873, 22] width 48 height 14
click at [599, 217] on div ".deletable-edge-delete-btn { width: 20px; height: 20px; border: 0px solid #ffff…" at bounding box center [649, 288] width 821 height 432
click at [295, 229] on p "No triggers configured" at bounding box center [311, 227] width 54 height 6
click at [274, 229] on div "Triggers No triggers configured" at bounding box center [302, 223] width 81 height 24
click at [293, 285] on button "Manage" at bounding box center [302, 282] width 75 height 15
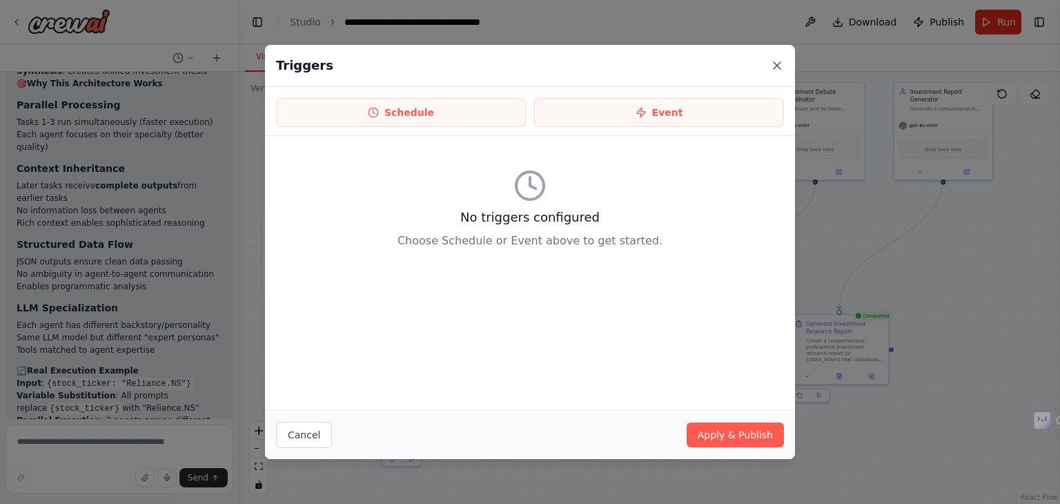
click at [773, 60] on icon at bounding box center [777, 66] width 14 height 14
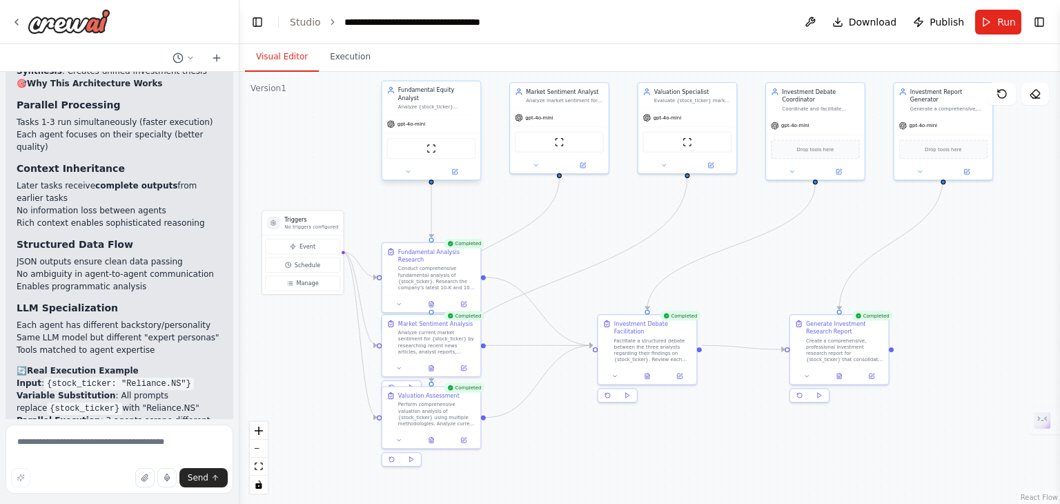
click at [423, 146] on div "ScrapeWebsiteTool" at bounding box center [431, 148] width 89 height 21
click at [431, 144] on img at bounding box center [432, 149] width 10 height 10
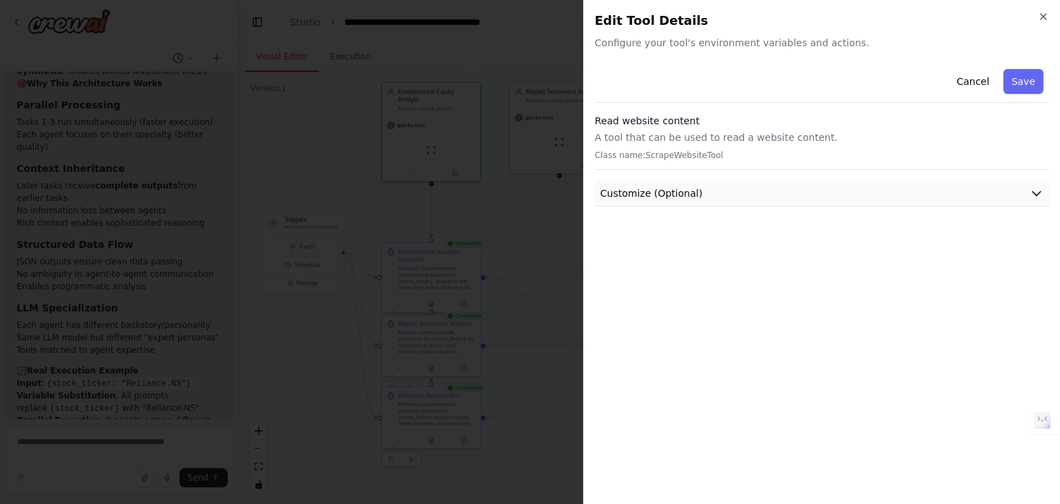
click at [1035, 185] on button "Customize (Optional)" at bounding box center [822, 194] width 454 height 26
click at [1038, 17] on icon "button" at bounding box center [1043, 16] width 11 height 11
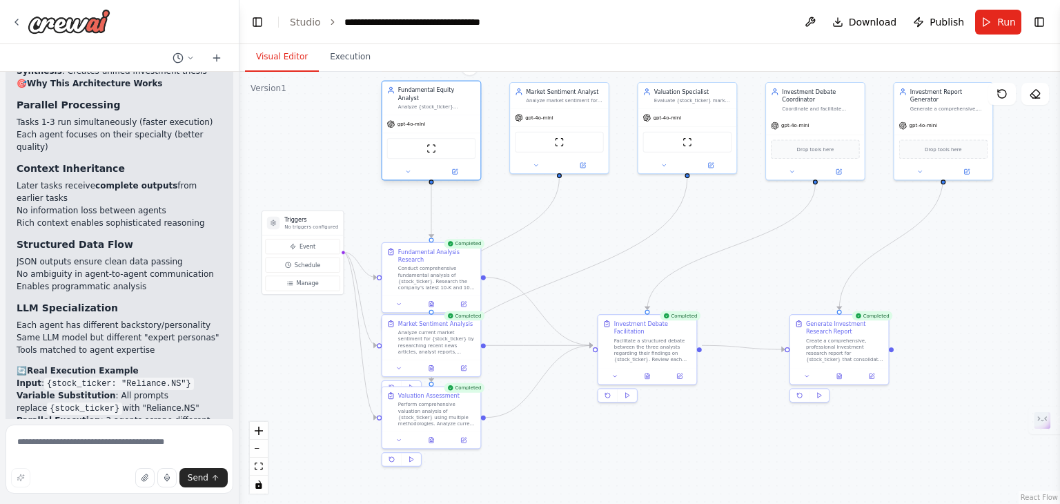
click at [402, 170] on div at bounding box center [431, 172] width 99 height 16
click at [403, 167] on button at bounding box center [407, 172] width 45 height 10
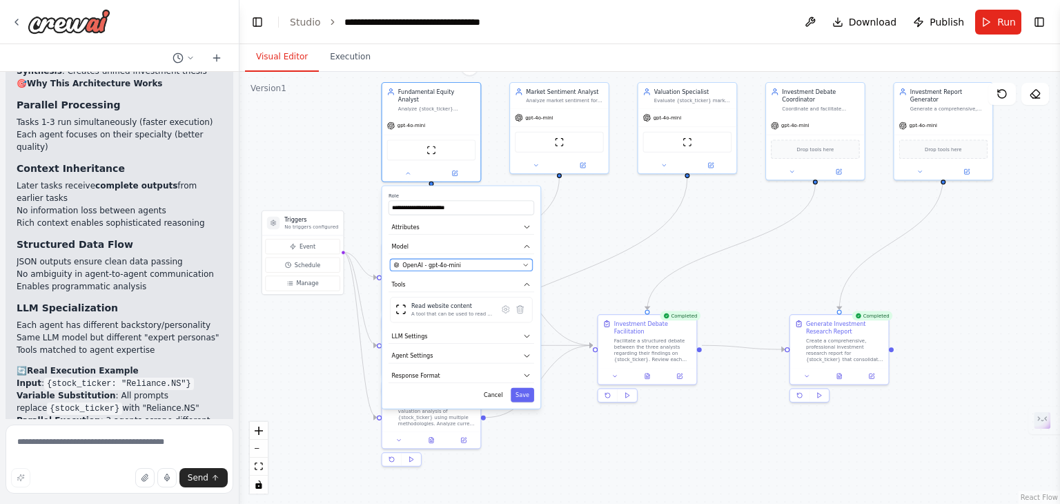
click at [524, 262] on icon "button" at bounding box center [525, 265] width 6 height 6
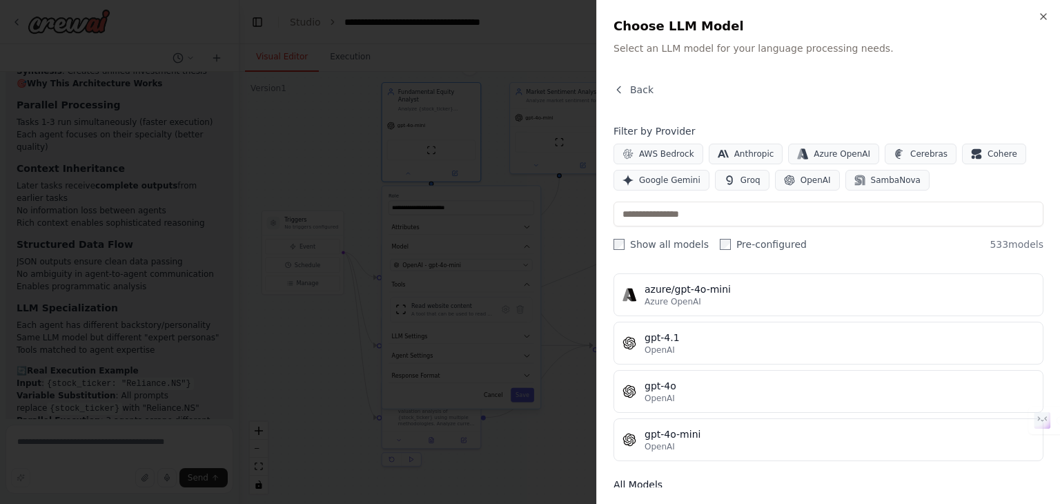
scroll to position [154, 0]
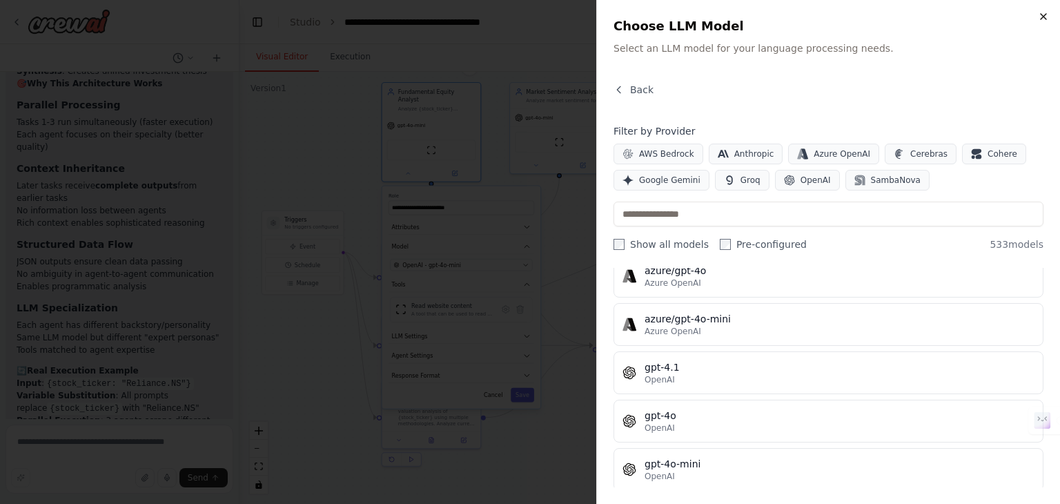
click at [1039, 20] on icon "button" at bounding box center [1043, 16] width 11 height 11
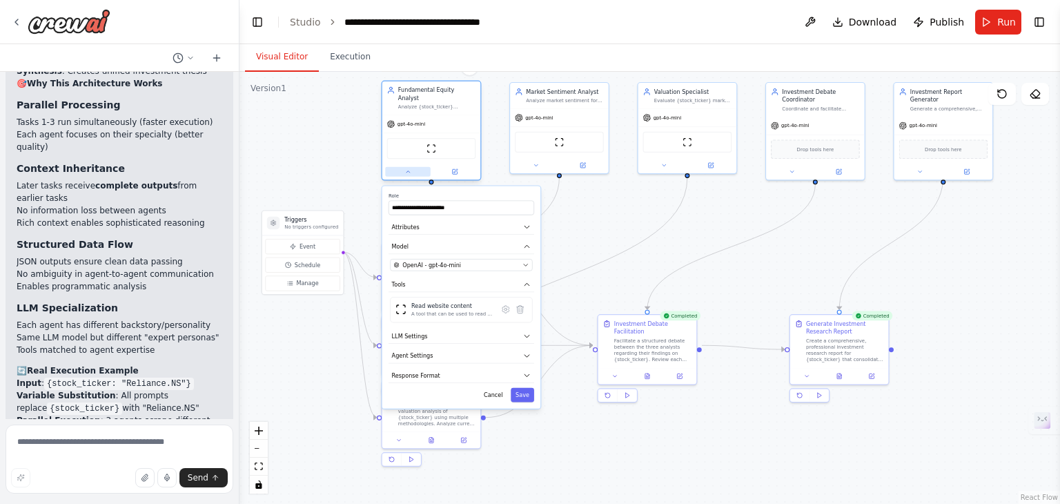
click at [403, 167] on button at bounding box center [407, 172] width 45 height 10
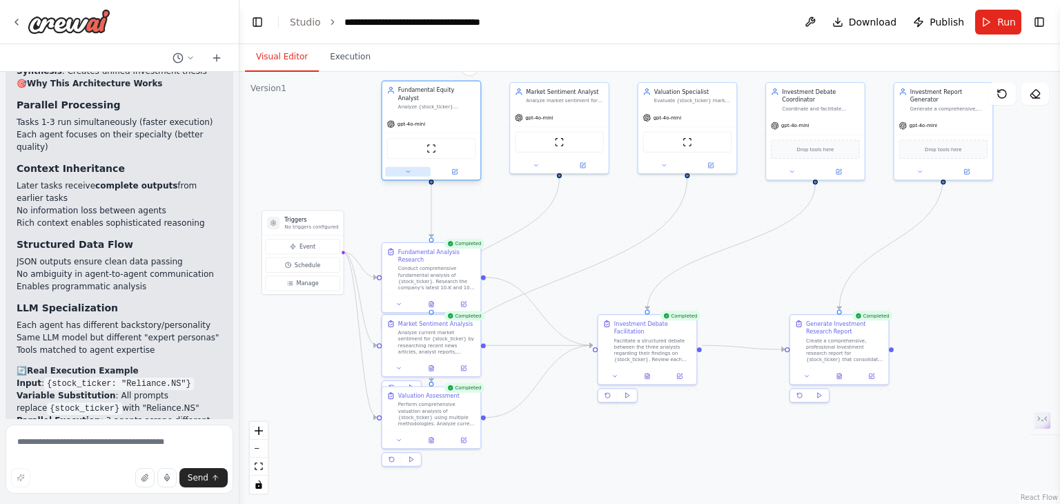
click at [409, 168] on icon at bounding box center [407, 171] width 6 height 6
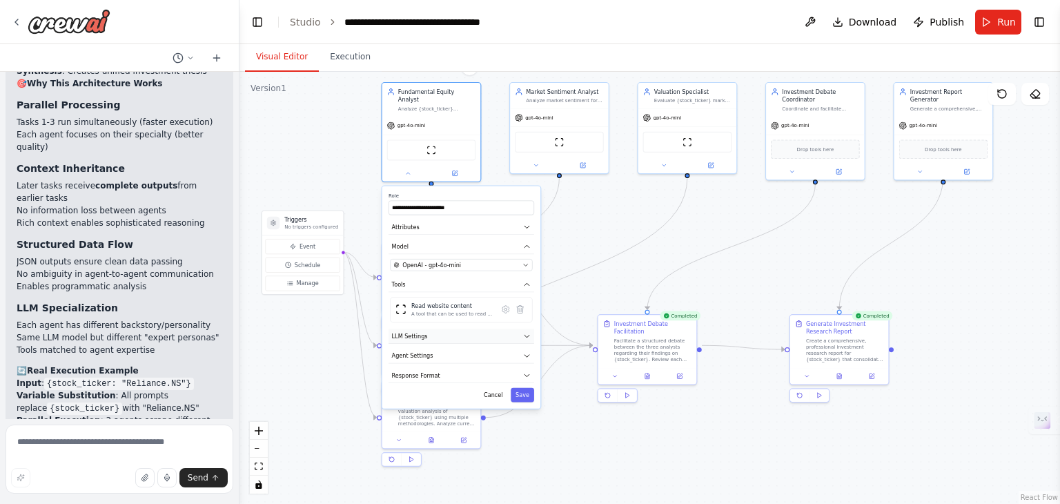
click at [494, 329] on button "LLM Settings" at bounding box center [462, 336] width 146 height 14
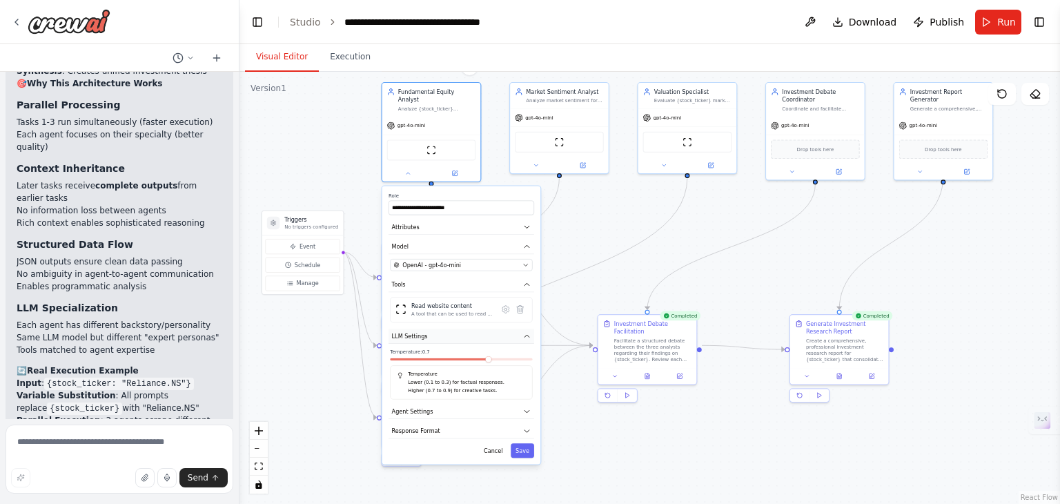
click at [494, 329] on button "LLM Settings" at bounding box center [462, 336] width 146 height 14
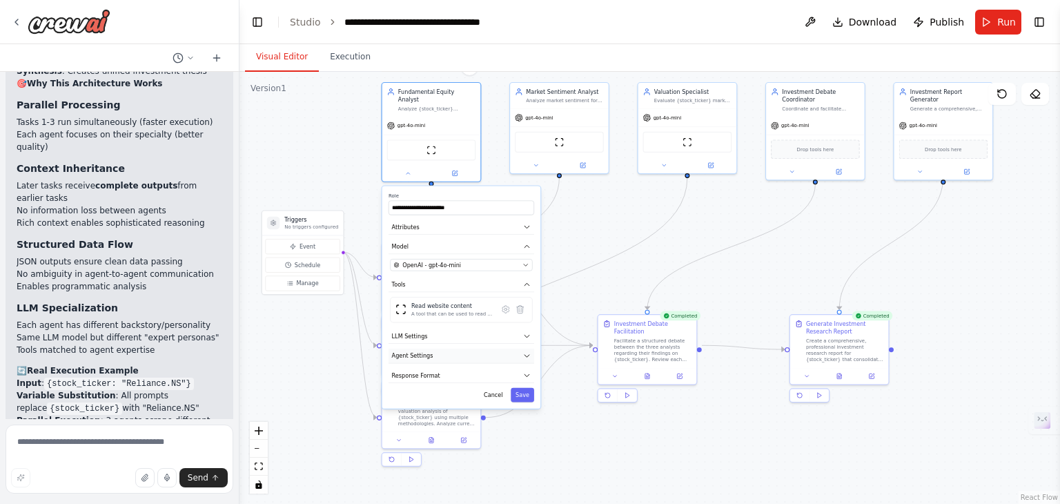
click at [494, 349] on button "Agent Settings" at bounding box center [462, 356] width 146 height 14
click at [489, 368] on button "Response Format" at bounding box center [462, 375] width 146 height 14
click at [458, 222] on button "Attributes" at bounding box center [462, 226] width 146 height 14
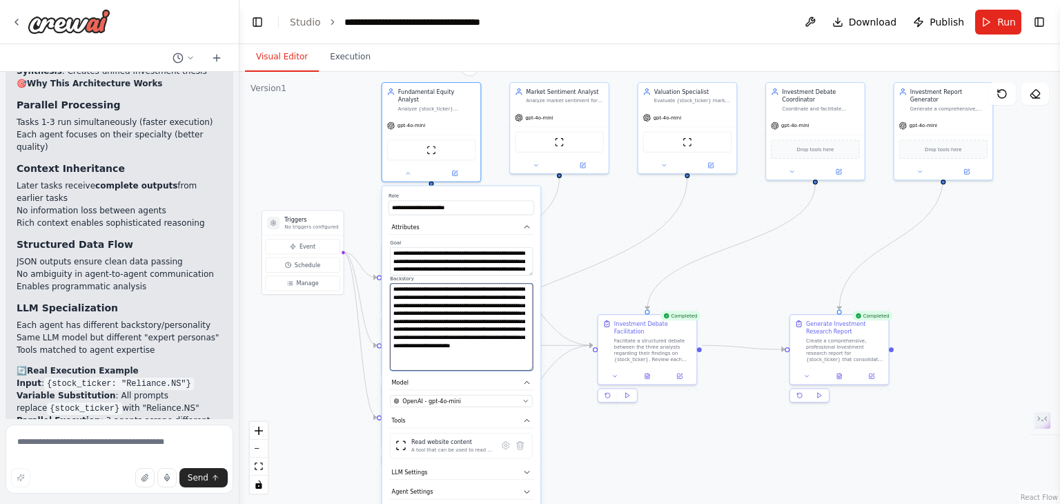
drag, startPoint x: 530, startPoint y: 300, endPoint x: 530, endPoint y: 360, distance: 59.4
click at [530, 360] on textarea "**********" at bounding box center [461, 326] width 143 height 87
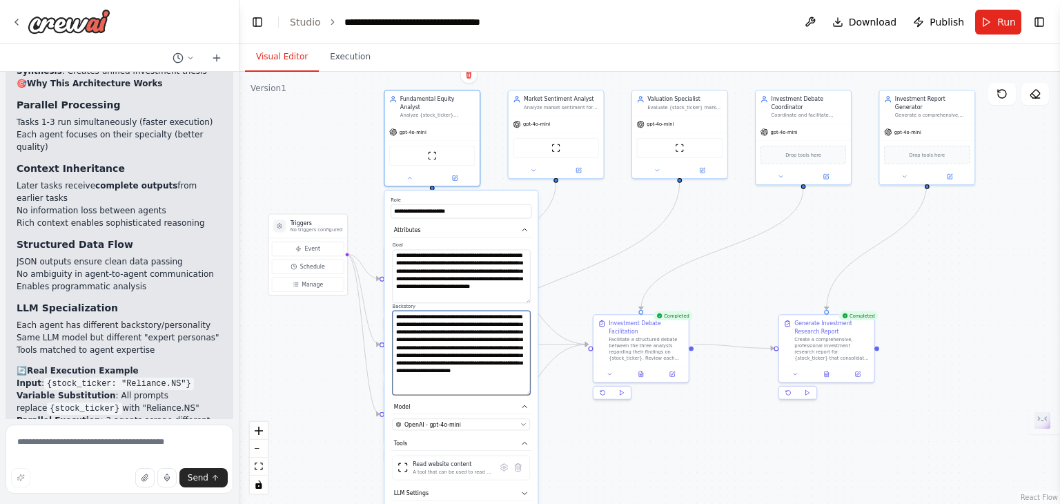
drag, startPoint x: 526, startPoint y: 264, endPoint x: 529, endPoint y: 290, distance: 25.8
click at [529, 290] on textarea "**********" at bounding box center [462, 276] width 138 height 53
click at [639, 216] on div ".deletable-edge-delete-btn { width: 20px; height: 20px; border: 0px solid #ffff…" at bounding box center [649, 288] width 821 height 432
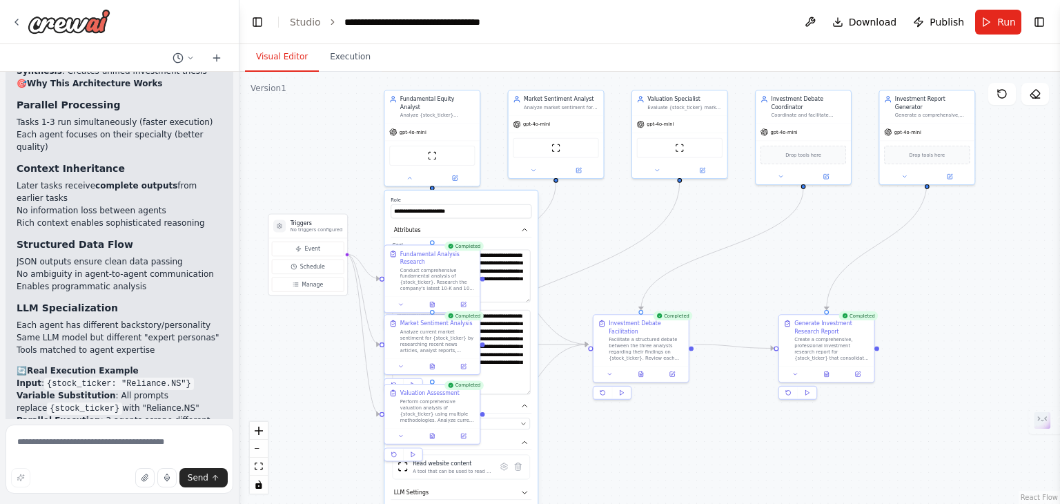
click at [639, 216] on div ".deletable-edge-delete-btn { width: 20px; height: 20px; border: 0px solid #ffff…" at bounding box center [649, 288] width 821 height 432
click at [411, 173] on icon at bounding box center [410, 176] width 6 height 6
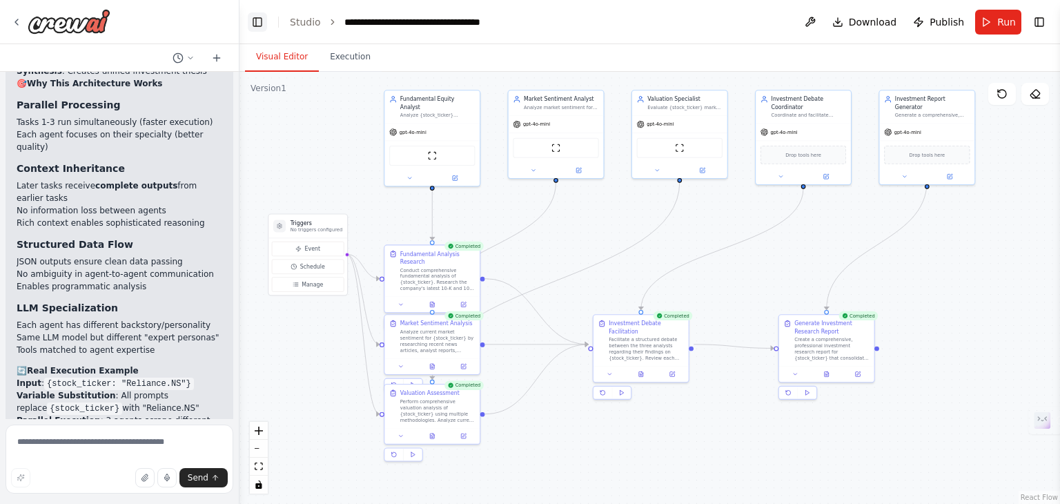
click at [254, 24] on button "Toggle Left Sidebar" at bounding box center [257, 21] width 19 height 19
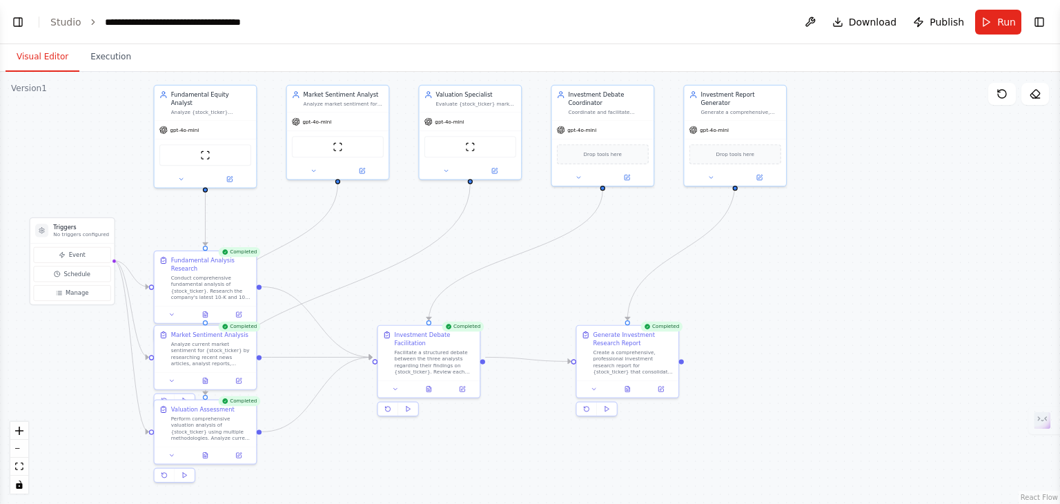
drag, startPoint x: 767, startPoint y: 231, endPoint x: 832, endPoint y: 236, distance: 65.7
click at [832, 236] on div ".deletable-edge-delete-btn { width: 20px; height: 20px; border: 0px solid #ffff…" at bounding box center [530, 288] width 1060 height 432
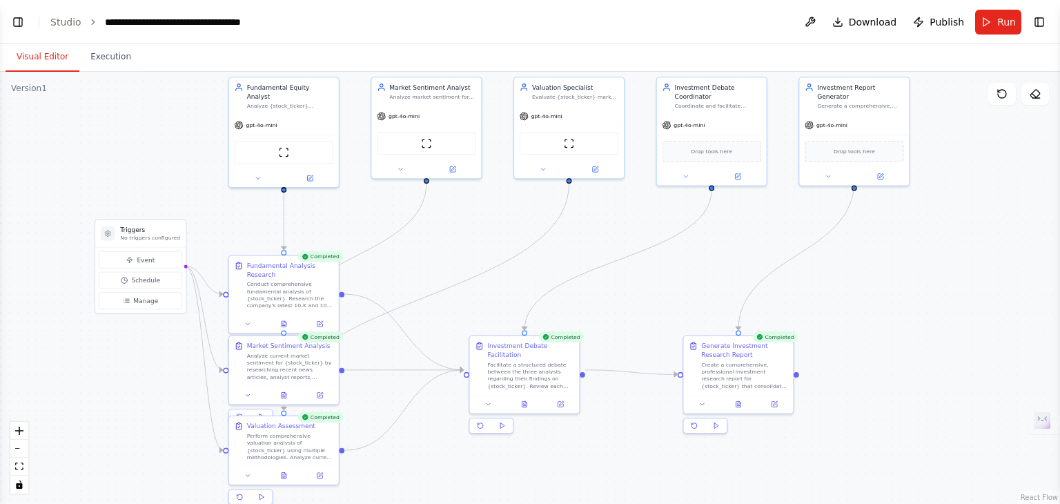
drag, startPoint x: 832, startPoint y: 236, endPoint x: 946, endPoint y: 240, distance: 113.3
click at [946, 240] on div ".deletable-edge-delete-btn { width: 20px; height: 20px; border: 0px solid #ffff…" at bounding box center [530, 288] width 1060 height 432
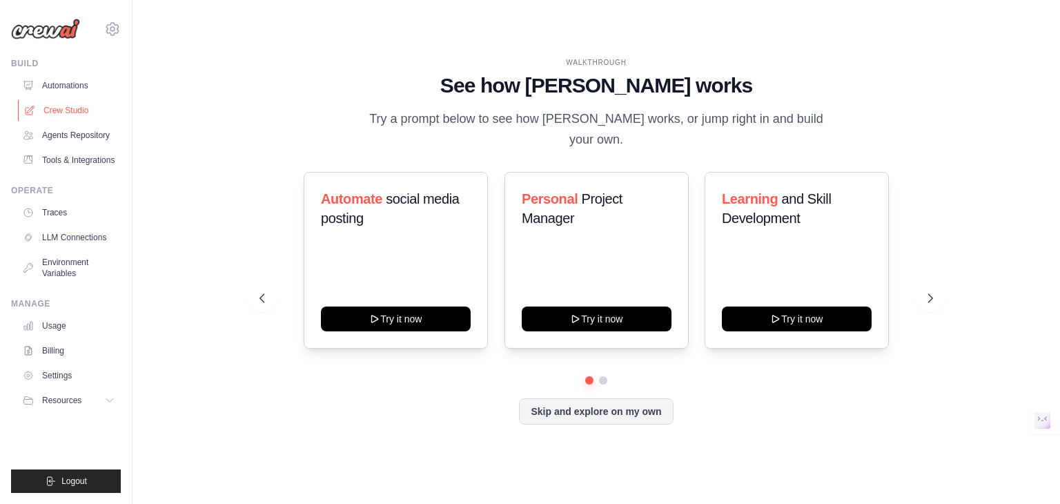
click at [74, 114] on link "Crew Studio" at bounding box center [70, 110] width 104 height 22
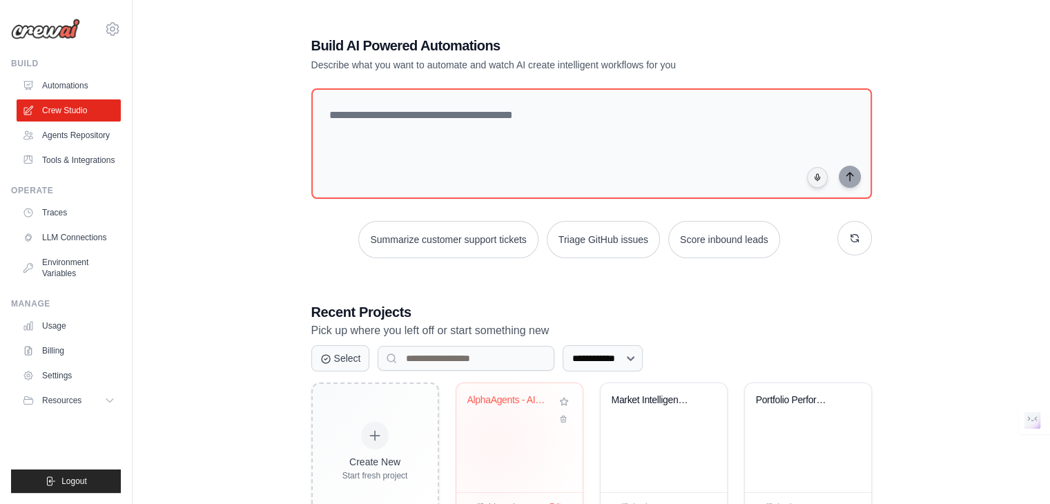
click at [494, 442] on div "AlphaAgents - AI Equity Research Sy..." at bounding box center [519, 437] width 126 height 109
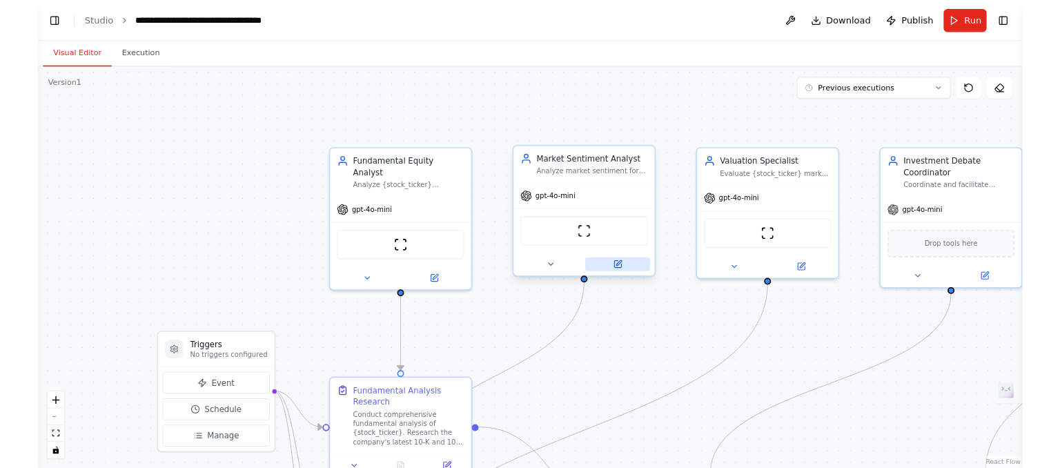
scroll to position [9278, 0]
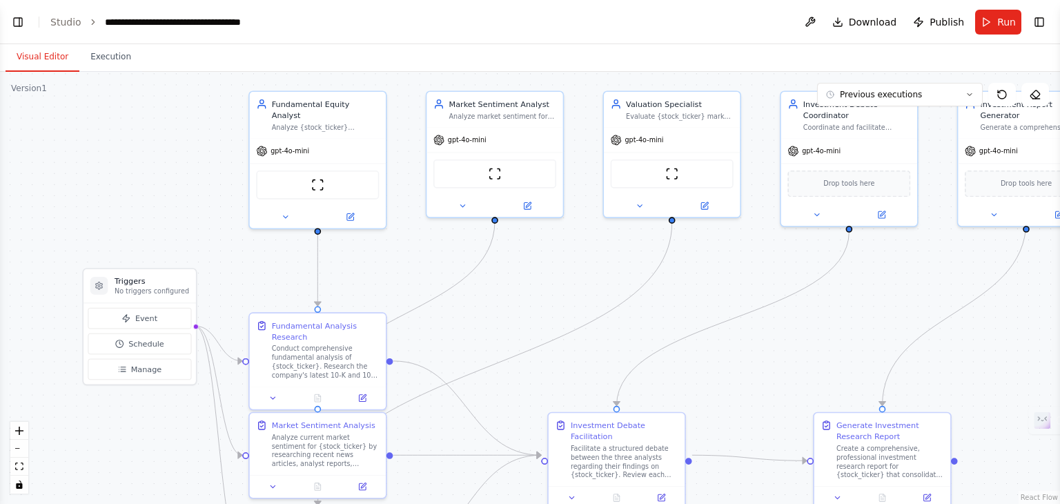
drag, startPoint x: 645, startPoint y: 349, endPoint x: 547, endPoint y: 262, distance: 130.6
click at [547, 262] on div ".deletable-edge-delete-btn { width: 20px; height: 20px; border: 0px solid #ffff…" at bounding box center [530, 288] width 1060 height 432
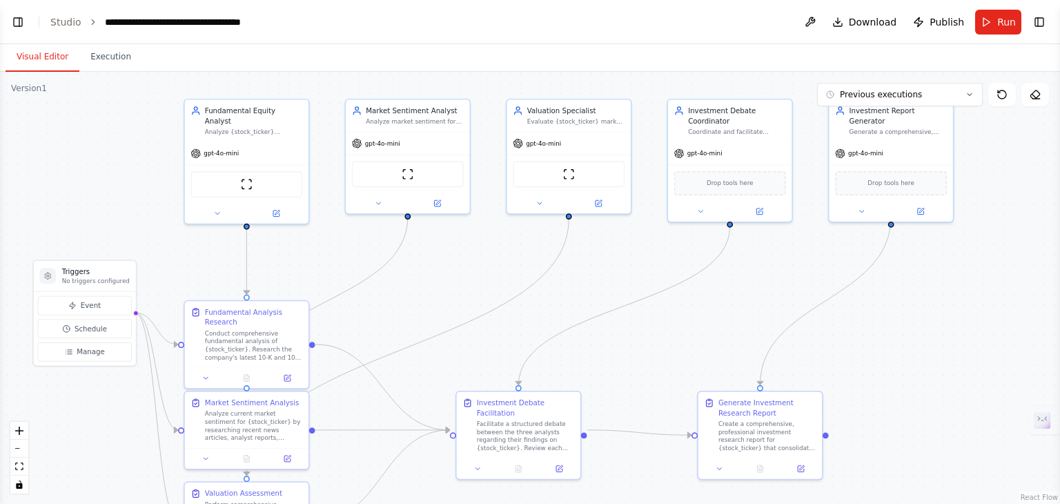
drag, startPoint x: 732, startPoint y: 288, endPoint x: 640, endPoint y: 280, distance: 92.2
click at [640, 280] on div ".deletable-edge-delete-btn { width: 20px; height: 20px; border: 0px solid #ffff…" at bounding box center [530, 288] width 1060 height 432
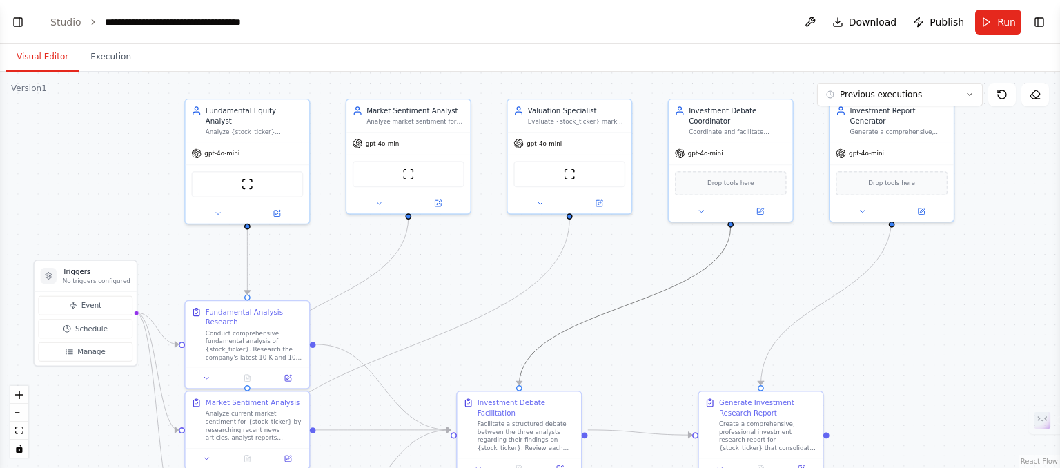
drag, startPoint x: 552, startPoint y: 337, endPoint x: 549, endPoint y: 302, distance: 35.3
click at [549, 302] on div ".deletable-edge-delete-btn { width: 20px; height: 20px; border: 0px solid #ffff…" at bounding box center [530, 270] width 1060 height 396
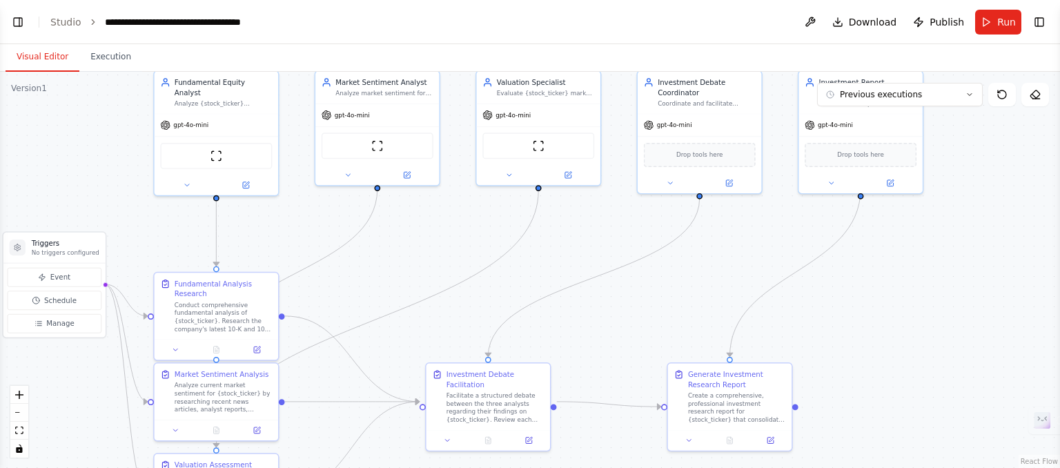
drag, startPoint x: 549, startPoint y: 302, endPoint x: 518, endPoint y: 273, distance: 42.5
click at [518, 273] on div ".deletable-edge-delete-btn { width: 20px; height: 20px; border: 0px solid #ffff…" at bounding box center [530, 270] width 1060 height 396
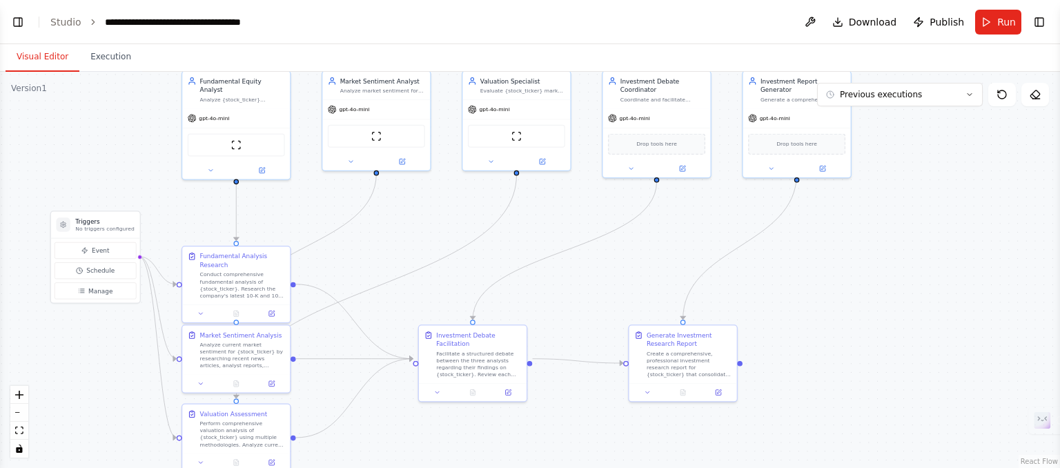
drag, startPoint x: 543, startPoint y: 277, endPoint x: 525, endPoint y: 253, distance: 30.5
click at [525, 253] on div ".deletable-edge-delete-btn { width: 20px; height: 20px; border: 0px solid #ffff…" at bounding box center [530, 270] width 1060 height 396
click at [986, 20] on button "Run" at bounding box center [998, 22] width 46 height 25
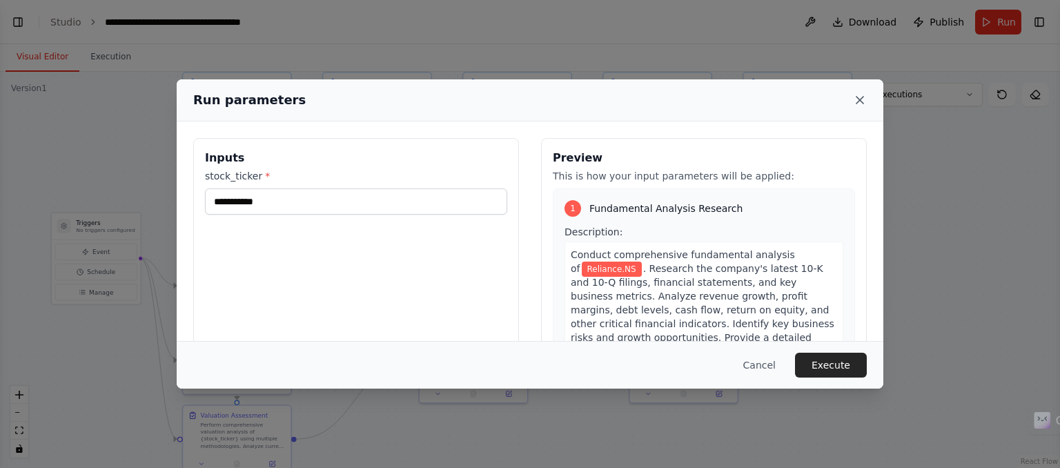
click at [863, 106] on icon at bounding box center [860, 100] width 14 height 14
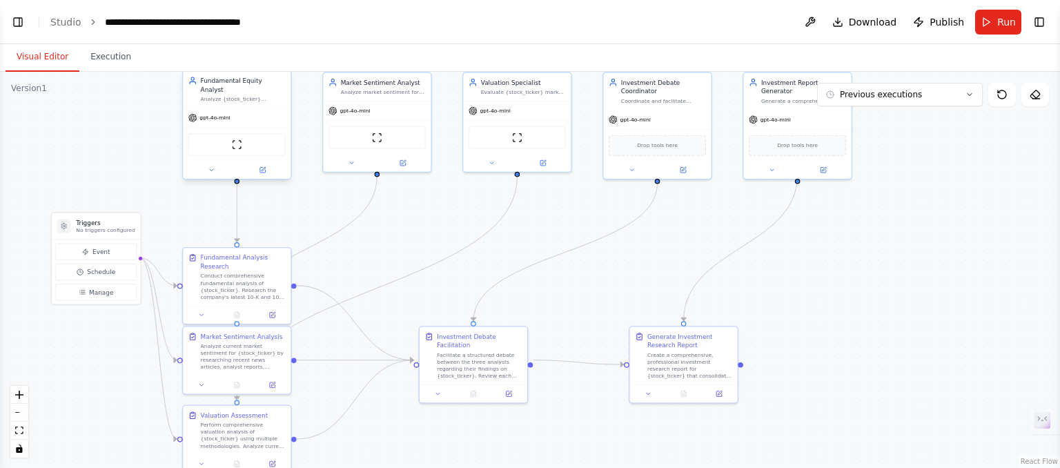
click at [213, 167] on div at bounding box center [237, 170] width 108 height 17
click at [211, 169] on icon at bounding box center [211, 170] width 3 height 2
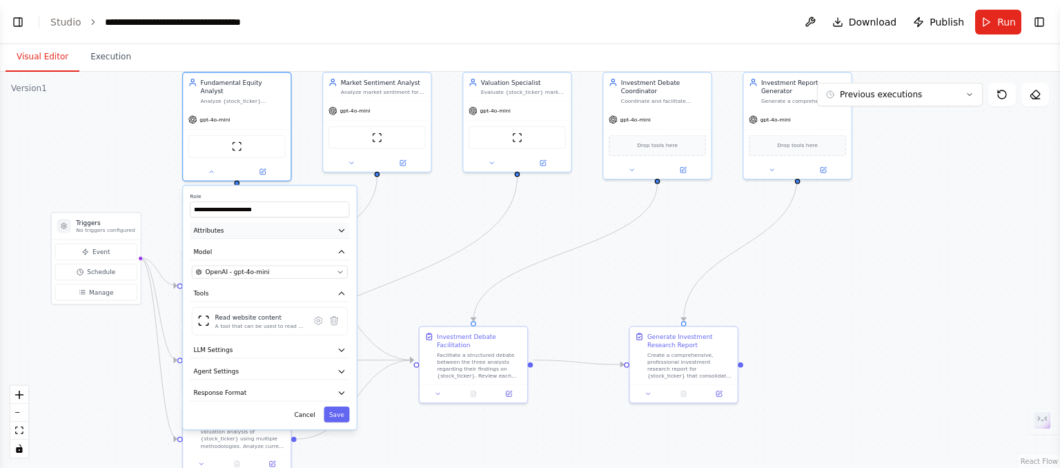
click at [331, 222] on button "Attributes" at bounding box center [269, 230] width 159 height 16
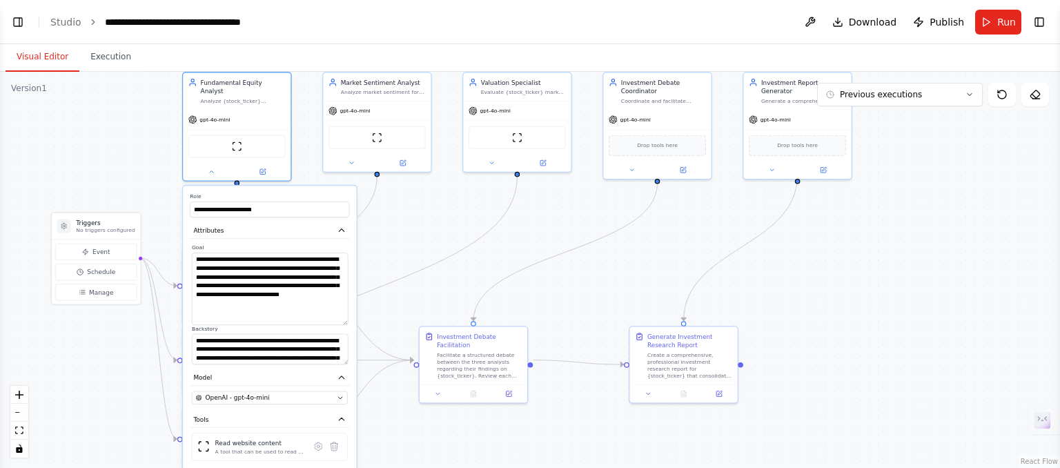
drag, startPoint x: 344, startPoint y: 271, endPoint x: 359, endPoint y: 311, distance: 43.2
click at [359, 311] on div ".deletable-edge-delete-btn { width: 20px; height: 20px; border: 0px solid #ffff…" at bounding box center [530, 270] width 1060 height 396
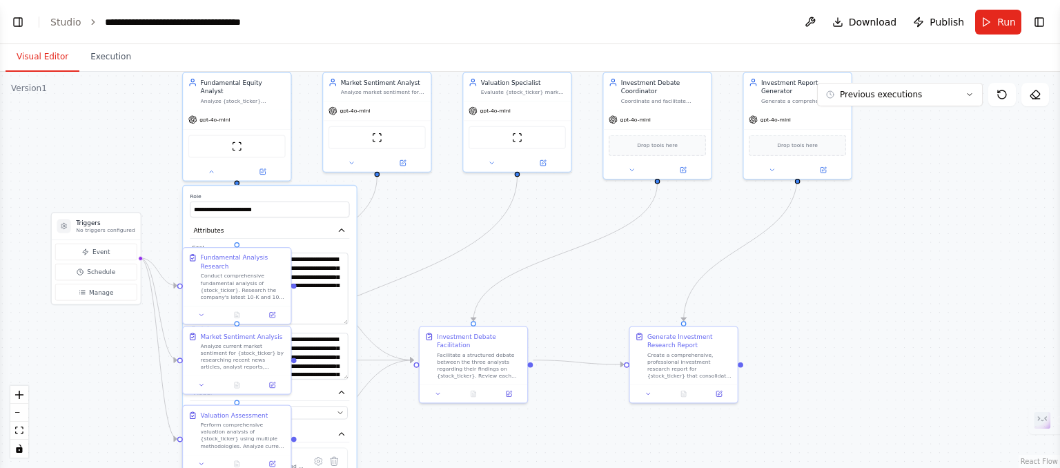
drag, startPoint x: 345, startPoint y: 349, endPoint x: 346, endPoint y: 373, distance: 24.9
click at [346, 373] on textarea "**********" at bounding box center [270, 356] width 156 height 46
click at [276, 193] on label "Role" at bounding box center [269, 196] width 159 height 7
click at [331, 223] on button "Attributes" at bounding box center [269, 230] width 159 height 16
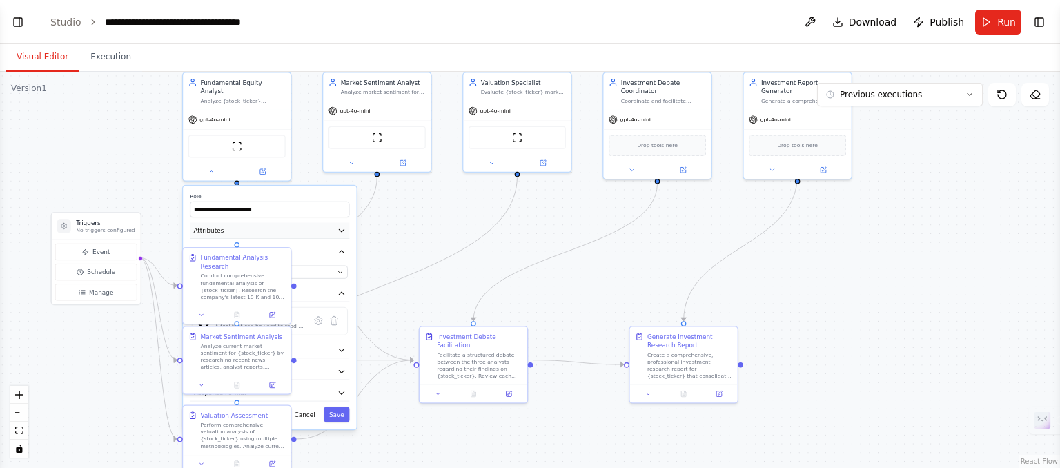
click at [331, 223] on button "Attributes" at bounding box center [269, 230] width 159 height 16
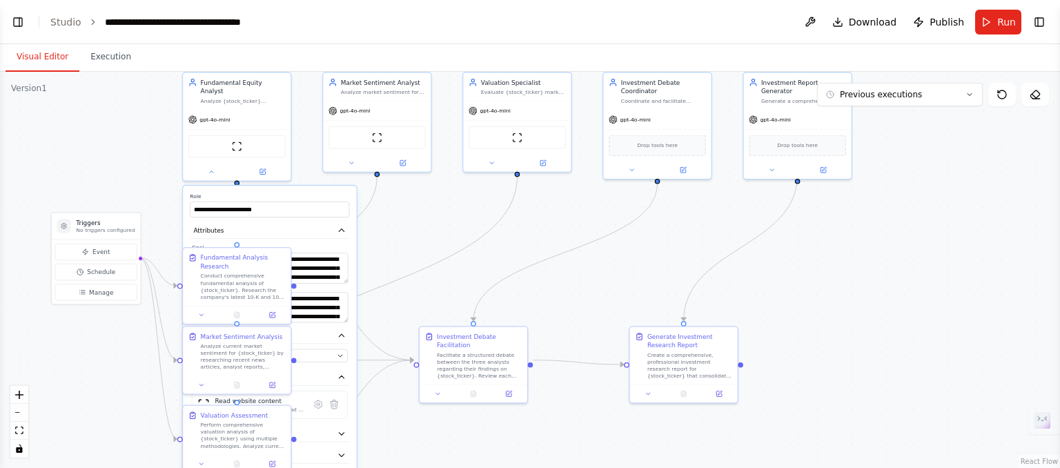
click at [177, 244] on div ".deletable-edge-delete-btn { width: 20px; height: 20px; border: 0px solid #ffff…" at bounding box center [530, 270] width 1060 height 396
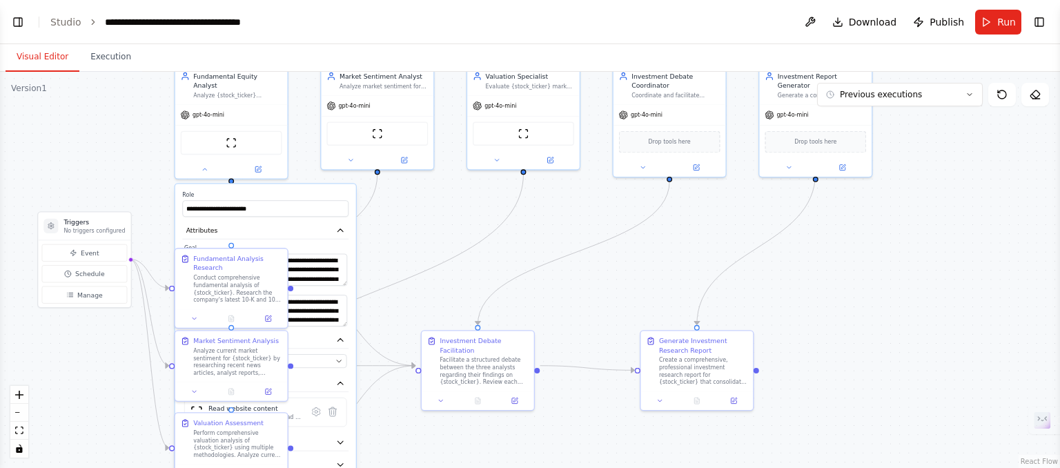
drag, startPoint x: 370, startPoint y: 229, endPoint x: 353, endPoint y: 229, distance: 16.6
click at [353, 229] on div ".deletable-edge-delete-btn { width: 20px; height: 20px; border: 0px solid #ffff…" at bounding box center [530, 270] width 1060 height 396
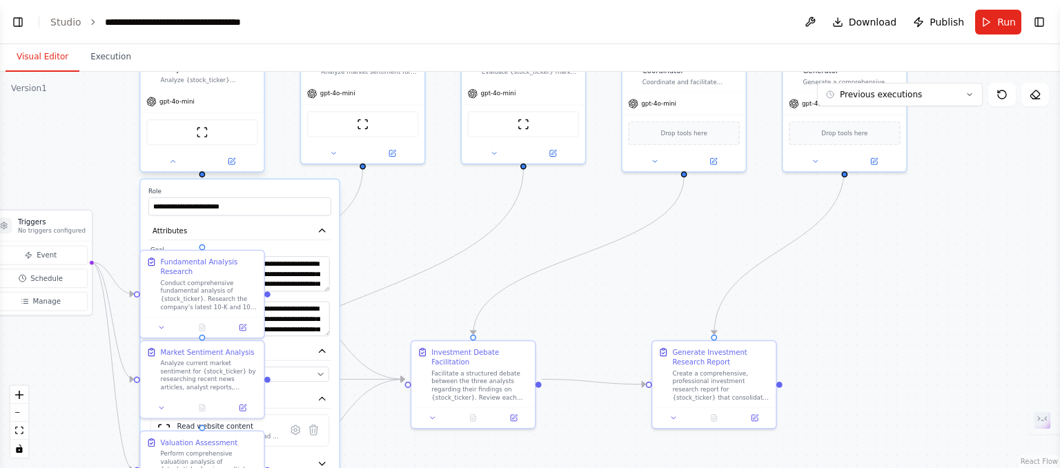
click at [176, 157] on div at bounding box center [202, 161] width 124 height 20
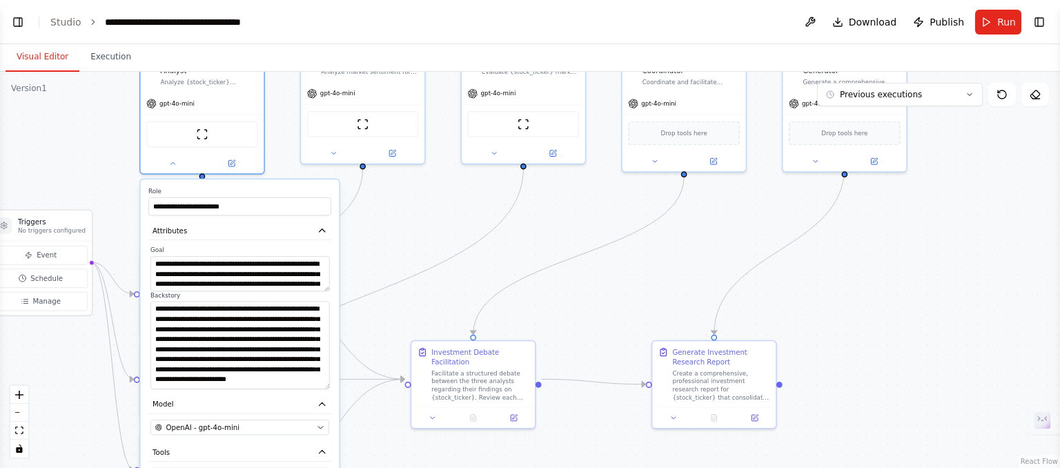
drag, startPoint x: 326, startPoint y: 322, endPoint x: 321, endPoint y: 376, distance: 54.1
click at [321, 376] on textarea "**********" at bounding box center [239, 345] width 179 height 88
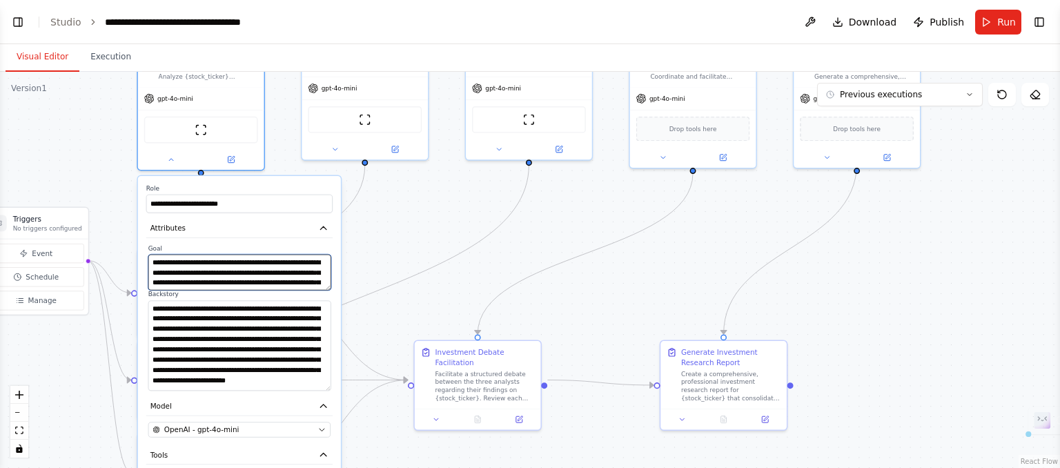
drag, startPoint x: 218, startPoint y: 262, endPoint x: 235, endPoint y: 262, distance: 17.3
click at [235, 262] on textarea "**********" at bounding box center [239, 273] width 183 height 36
click at [255, 265] on textarea "**********" at bounding box center [239, 273] width 183 height 36
drag, startPoint x: 256, startPoint y: 262, endPoint x: 280, endPoint y: 262, distance: 24.2
click at [280, 262] on textarea "**********" at bounding box center [239, 273] width 183 height 36
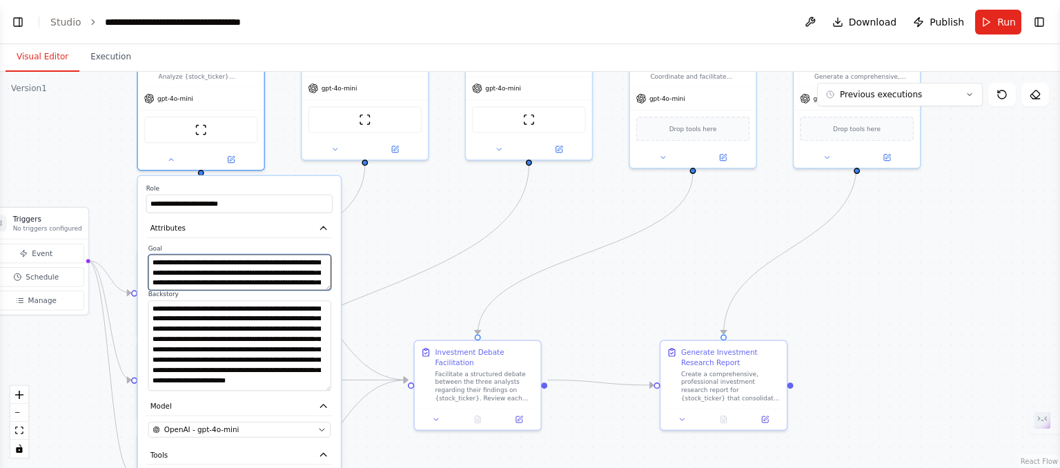
click at [292, 263] on textarea "**********" at bounding box center [239, 273] width 183 height 36
click at [424, 239] on div ".deletable-edge-delete-btn { width: 20px; height: 20px; border: 0px solid #ffff…" at bounding box center [530, 270] width 1060 height 396
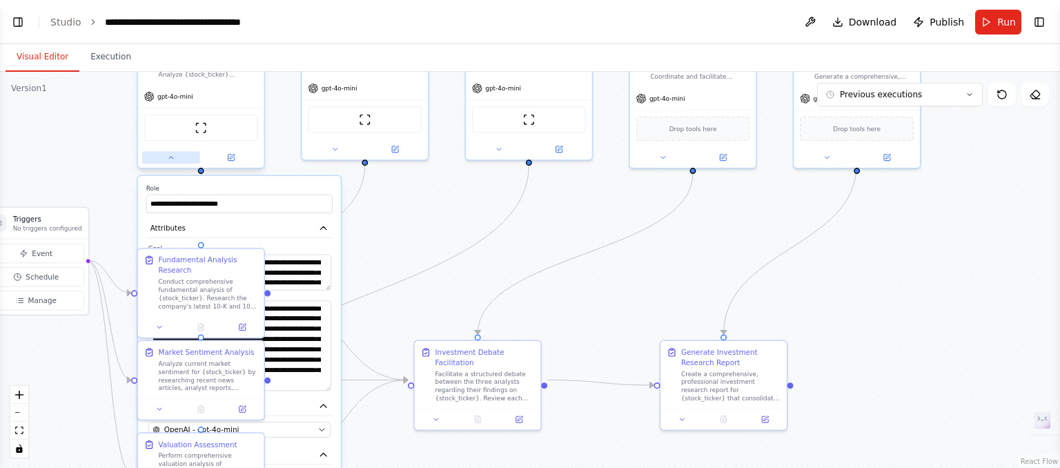
click at [169, 153] on icon at bounding box center [171, 157] width 8 height 8
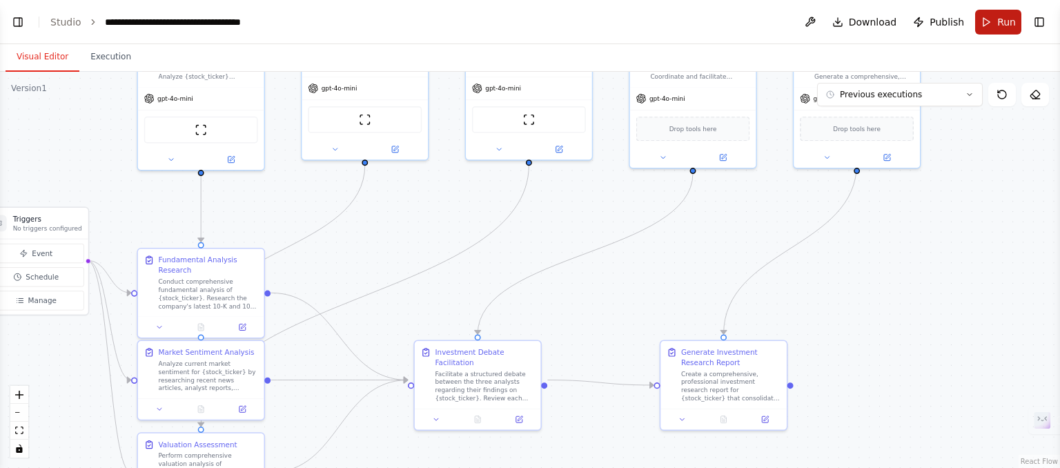
click at [992, 27] on button "Run" at bounding box center [998, 22] width 46 height 25
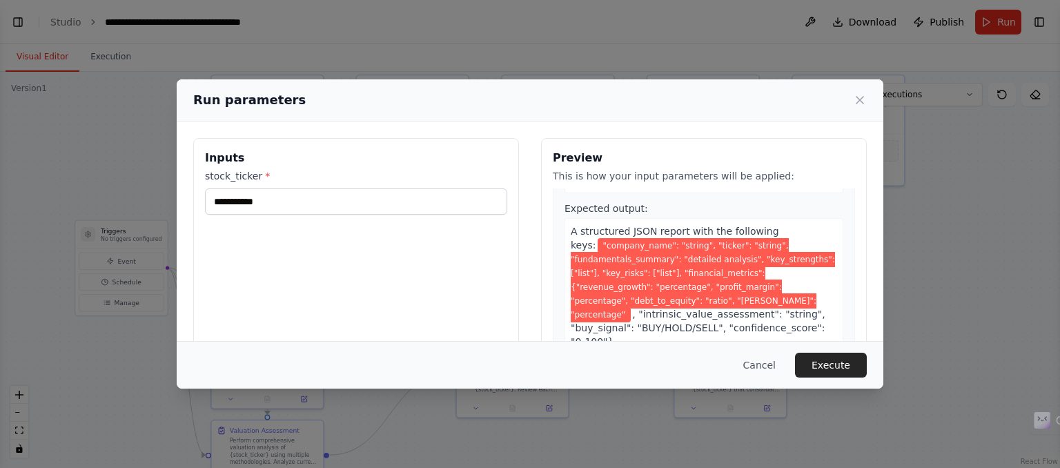
scroll to position [193, 0]
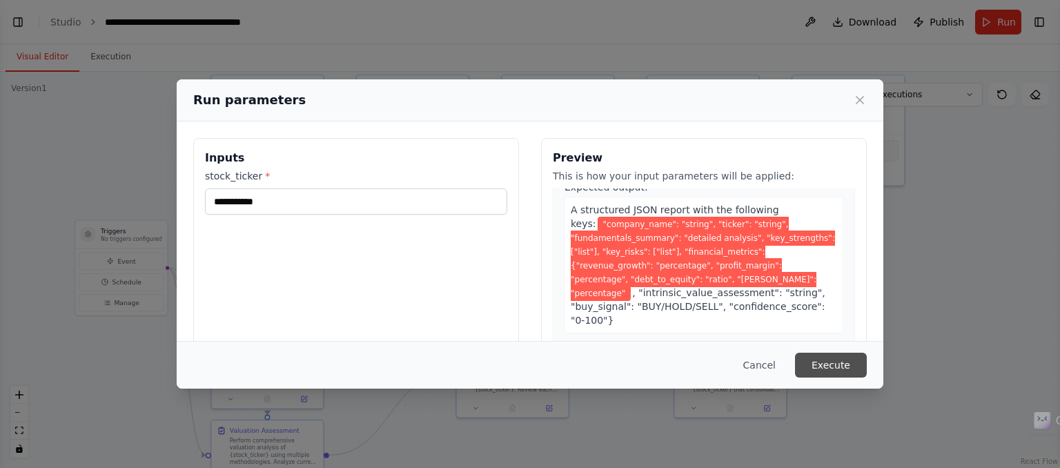
click at [834, 365] on button "Execute" at bounding box center [831, 365] width 72 height 25
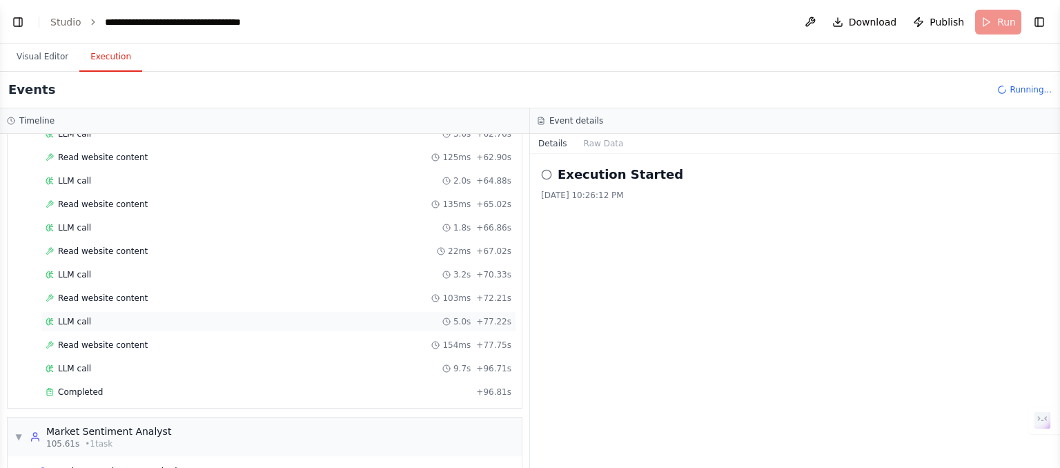
scroll to position [998, 0]
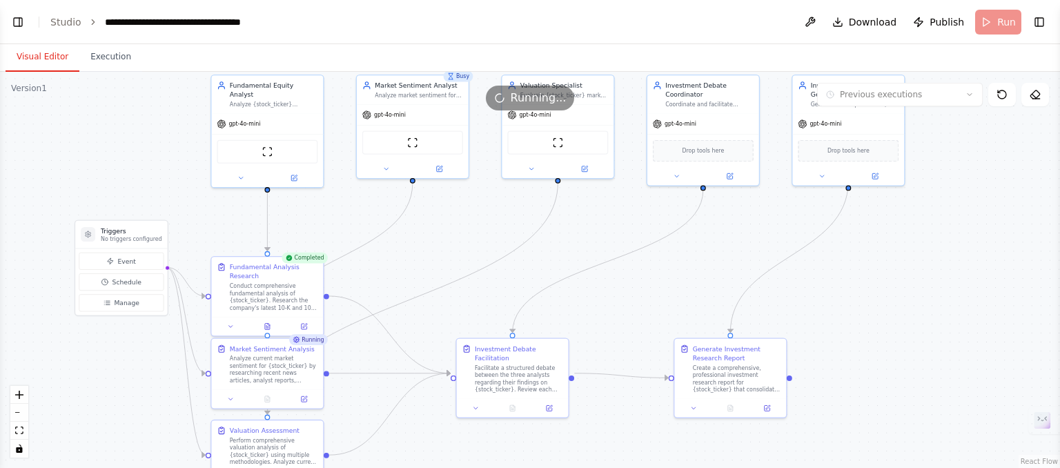
click at [31, 57] on button "Visual Editor" at bounding box center [43, 57] width 74 height 29
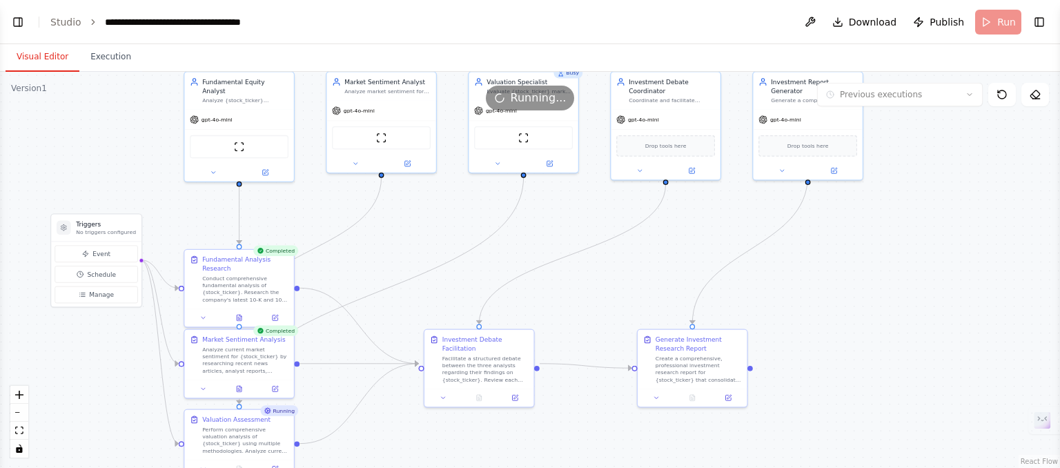
drag, startPoint x: 436, startPoint y: 240, endPoint x: 406, endPoint y: 236, distance: 30.6
click at [406, 236] on div ".deletable-edge-delete-btn { width: 20px; height: 20px; border: 0px solid #ffff…" at bounding box center [530, 270] width 1060 height 396
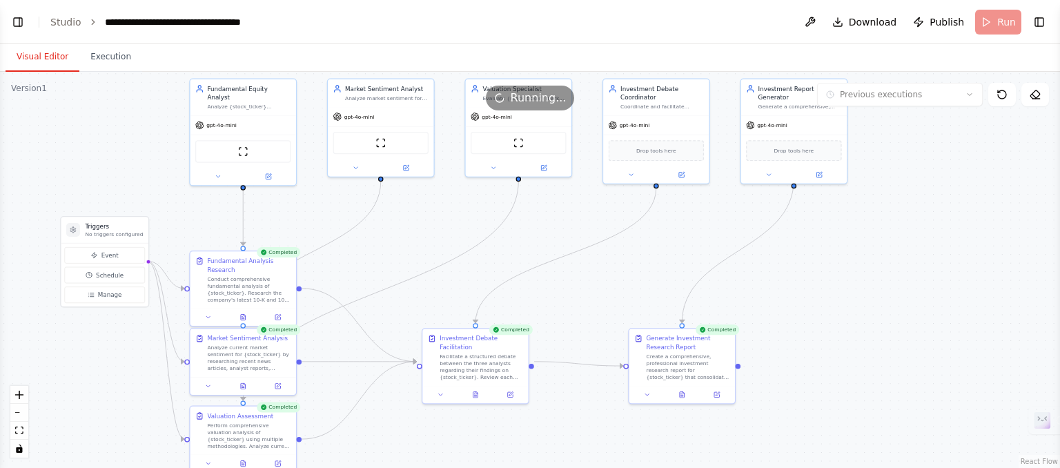
scroll to position [9425, 0]
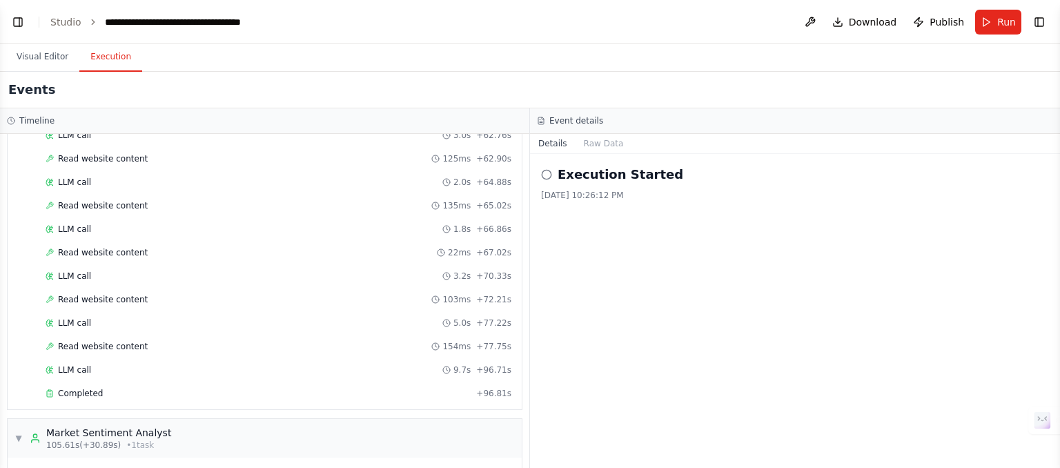
click at [110, 56] on button "Execution" at bounding box center [110, 57] width 63 height 29
click at [124, 388] on div "Completed" at bounding box center [258, 393] width 425 height 11
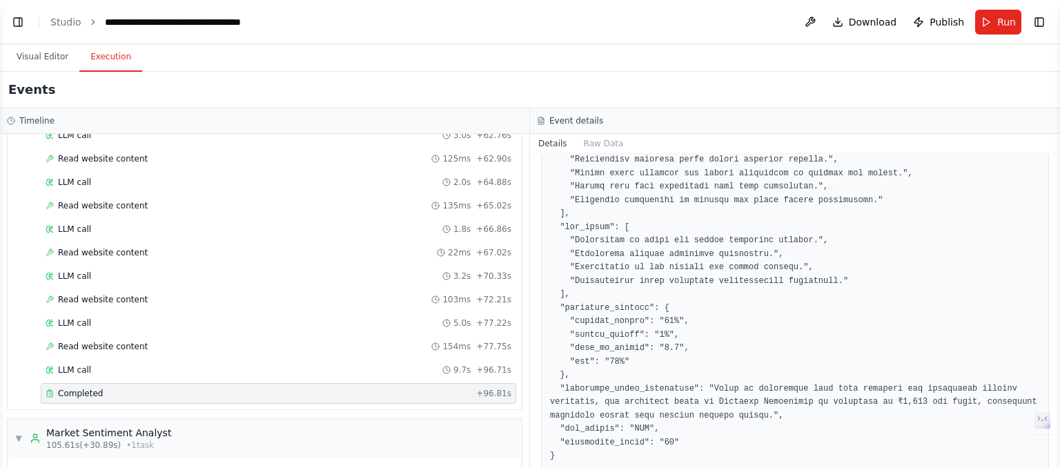
scroll to position [364, 0]
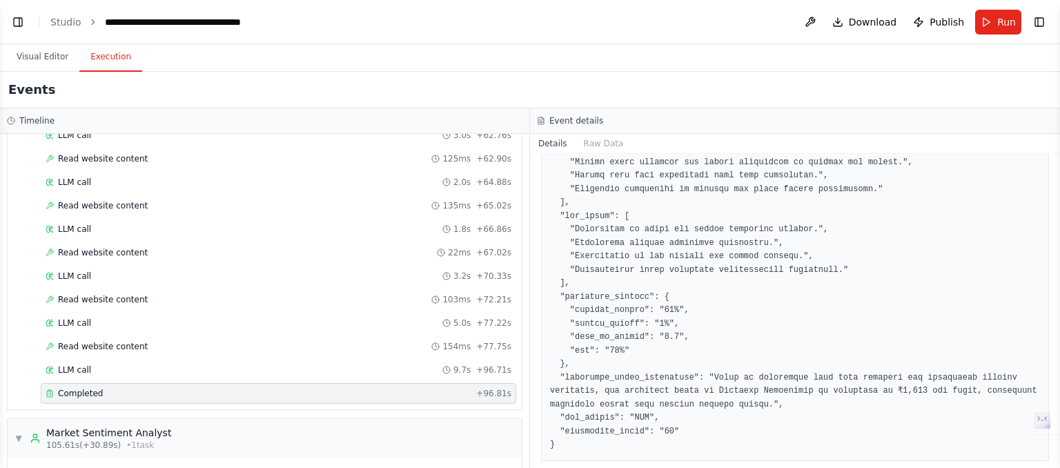
click at [649, 406] on pre at bounding box center [795, 223] width 490 height 458
drag, startPoint x: 646, startPoint y: 404, endPoint x: 554, endPoint y: 401, distance: 91.9
click at [554, 401] on pre at bounding box center [795, 223] width 490 height 458
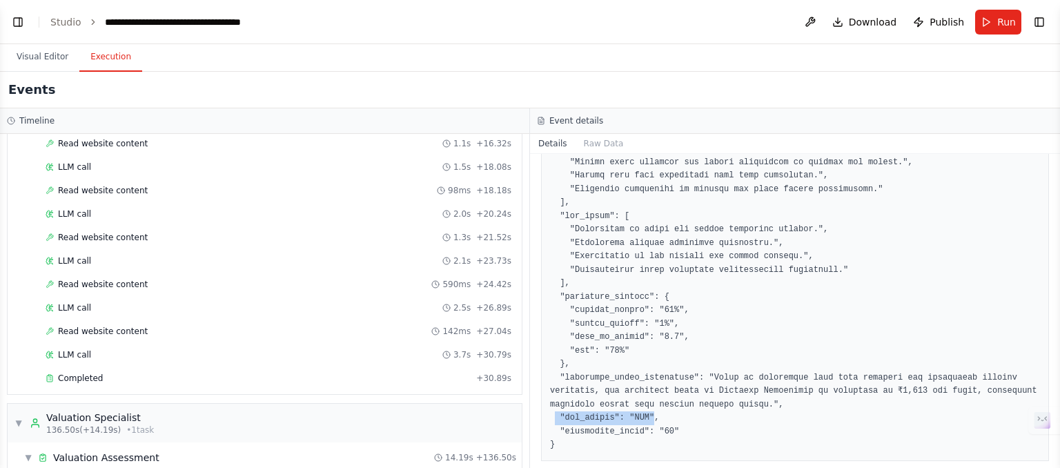
scroll to position [1562, 0]
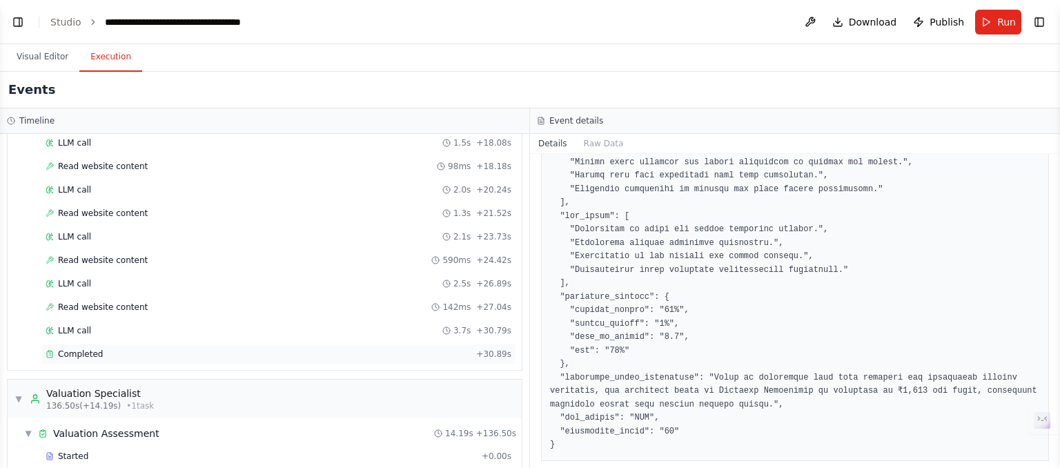
click at [389, 349] on div "Completed" at bounding box center [258, 354] width 425 height 11
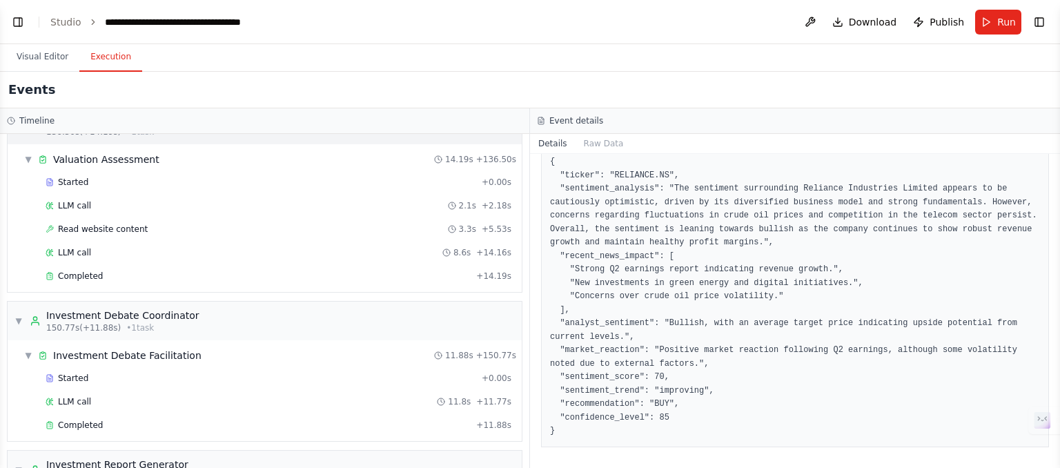
scroll to position [1834, 0]
click at [344, 272] on div "Completed" at bounding box center [258, 277] width 425 height 11
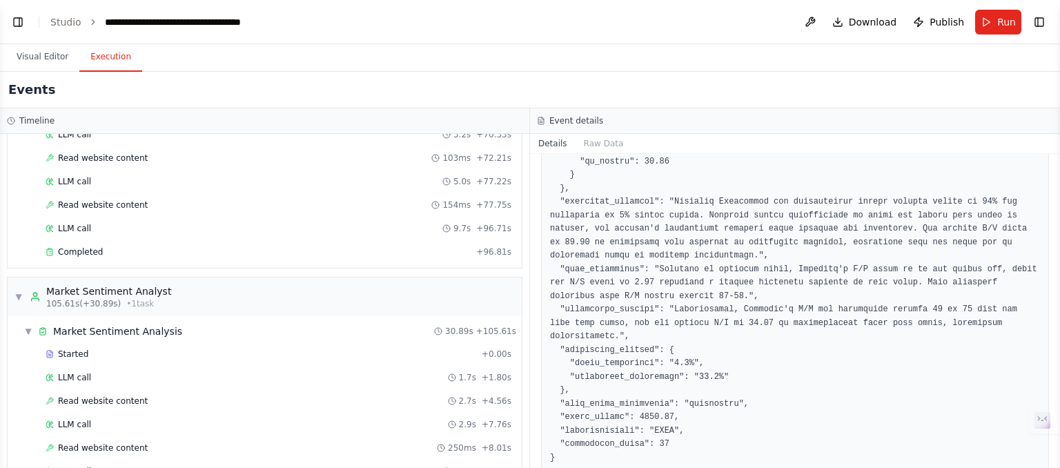
scroll to position [1140, 0]
click at [282, 246] on div "Completed" at bounding box center [258, 251] width 425 height 11
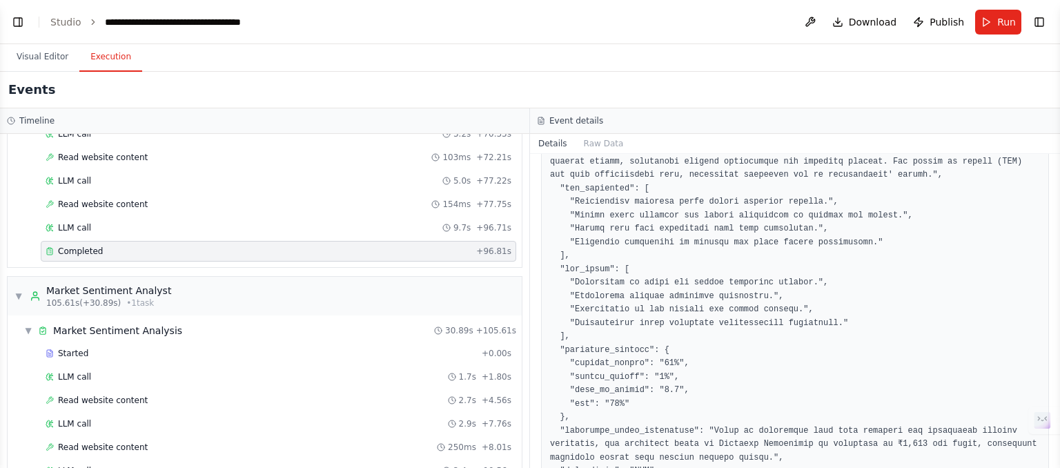
scroll to position [364, 0]
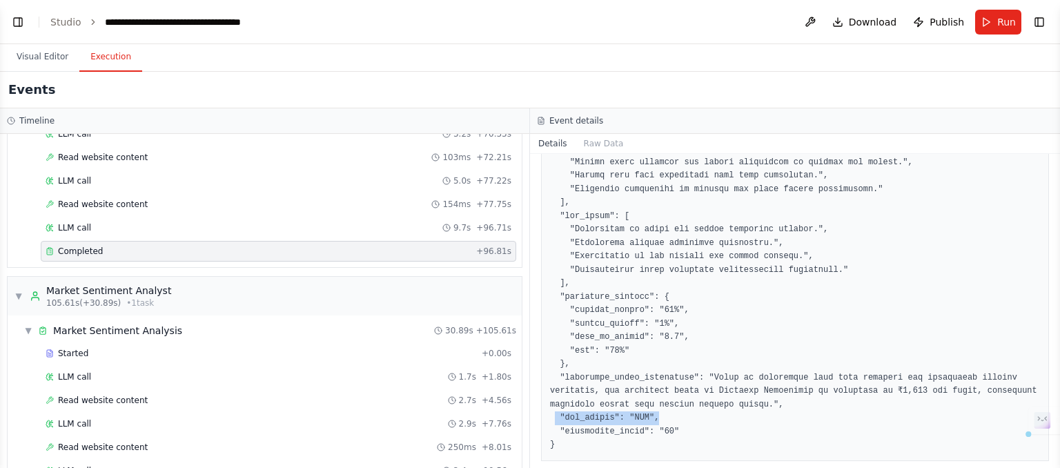
drag, startPoint x: 652, startPoint y: 400, endPoint x: 555, endPoint y: 402, distance: 96.6
click at [555, 402] on pre at bounding box center [795, 223] width 490 height 458
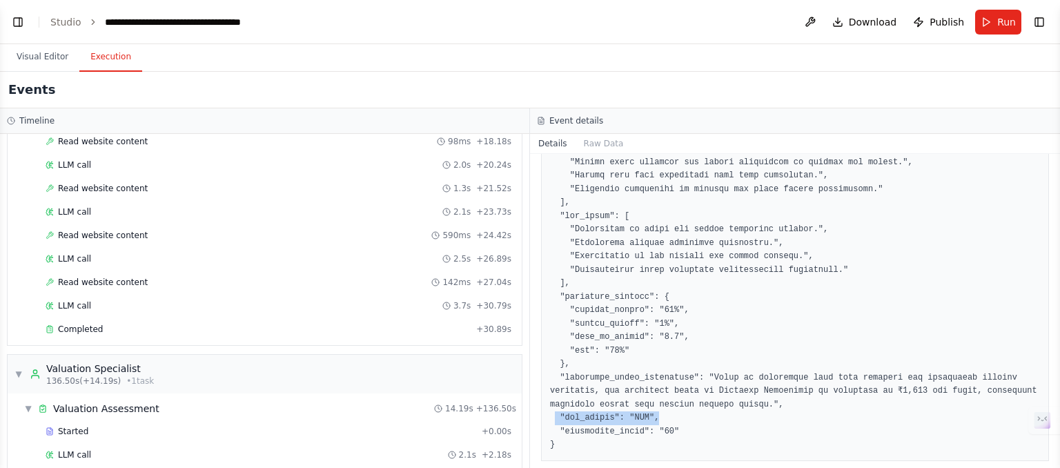
scroll to position [1586, 0]
click at [309, 324] on div "Completed" at bounding box center [258, 329] width 425 height 11
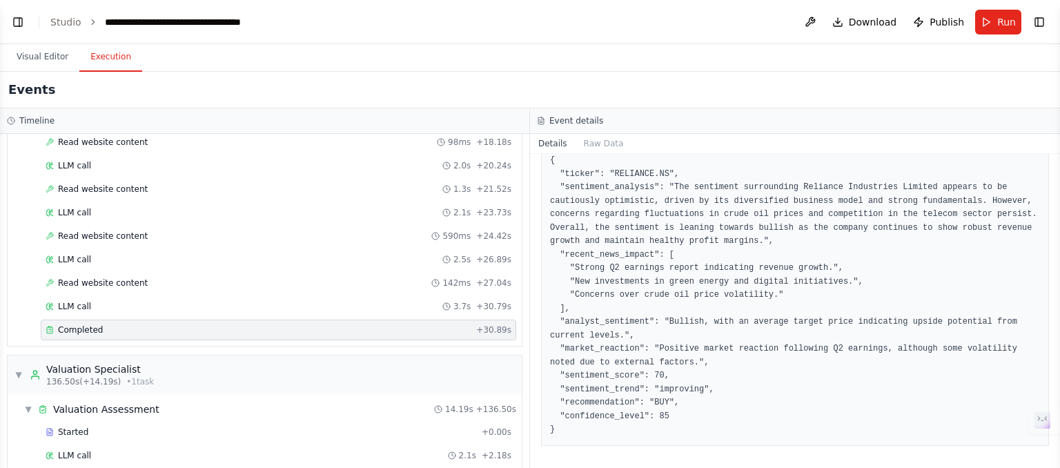
scroll to position [190, 0]
drag, startPoint x: 663, startPoint y: 401, endPoint x: 560, endPoint y: 407, distance: 103.7
click at [560, 407] on pre "{ "ticker": "RELIANCE.NS", "sentiment_analysis": "The sentiment surrounding Rel…" at bounding box center [795, 296] width 490 height 283
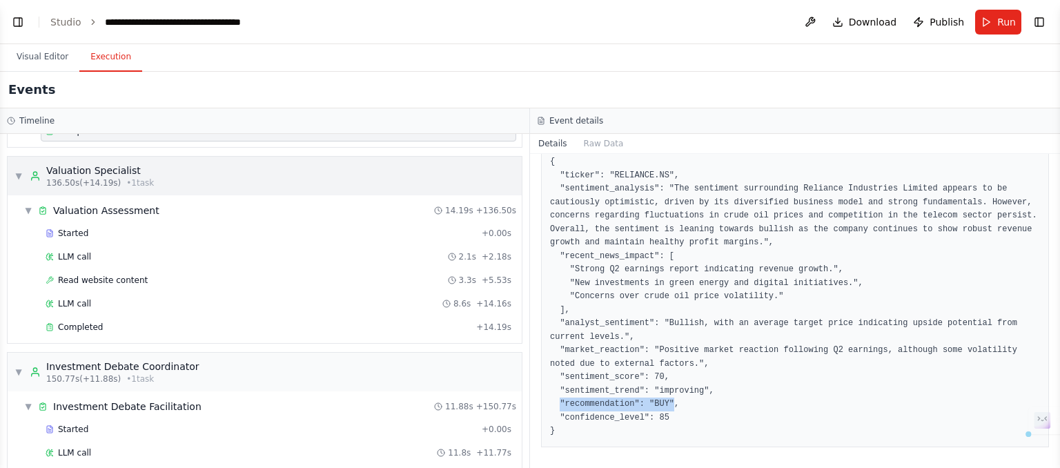
scroll to position [1785, 0]
click at [356, 321] on div "Completed" at bounding box center [258, 326] width 425 height 11
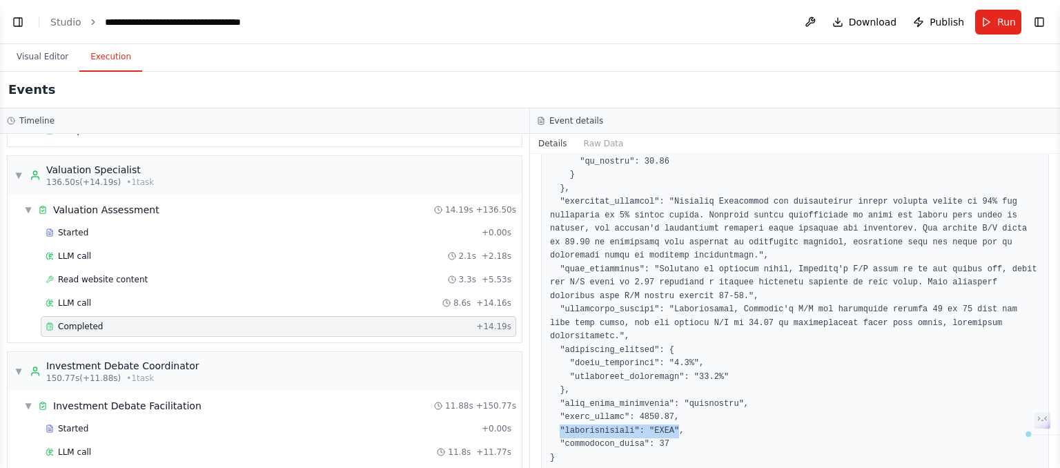
drag, startPoint x: 668, startPoint y: 404, endPoint x: 559, endPoint y: 404, distance: 109.0
click at [559, 404] on pre at bounding box center [795, 257] width 490 height 418
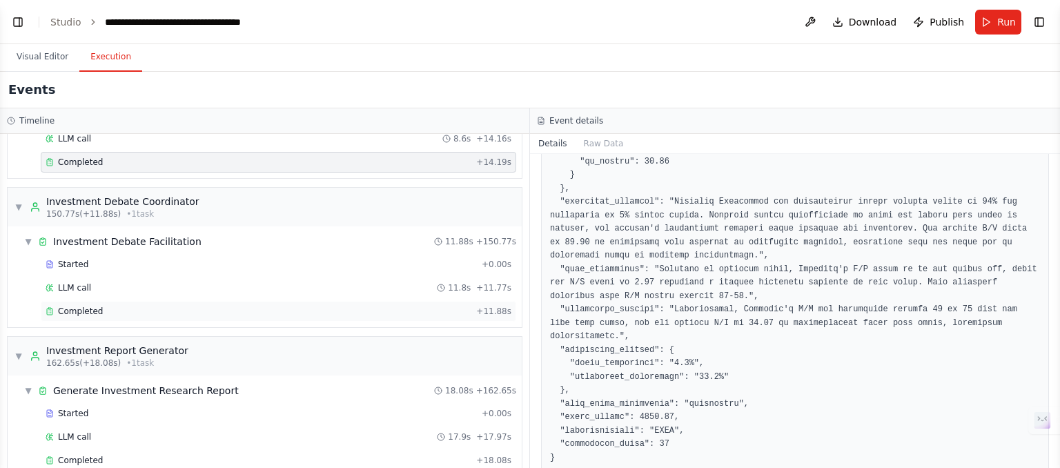
click at [324, 306] on div "Completed" at bounding box center [258, 311] width 425 height 11
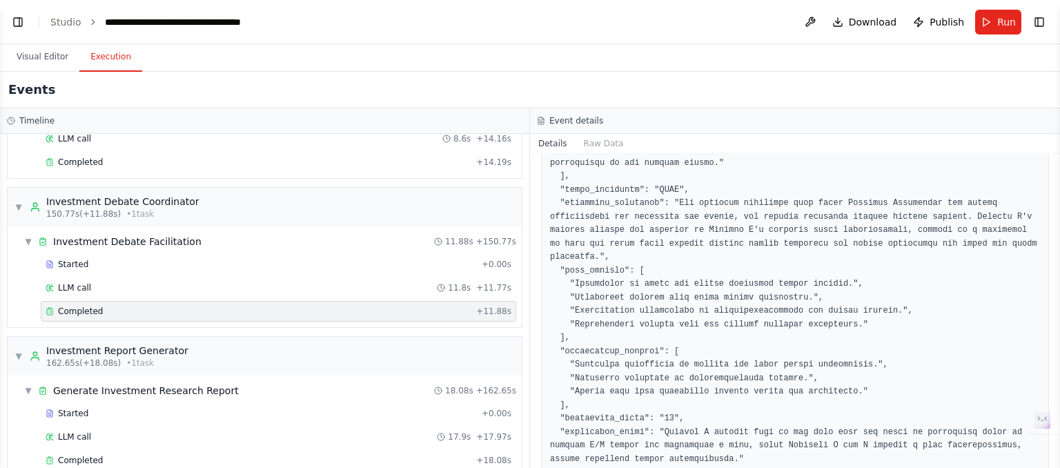
scroll to position [540, 0]
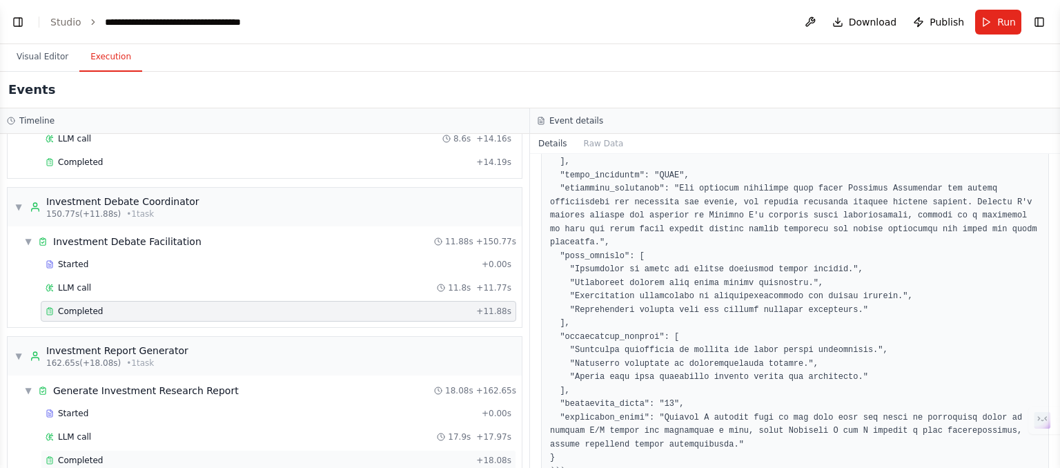
click at [113, 455] on div "Completed" at bounding box center [258, 460] width 425 height 11
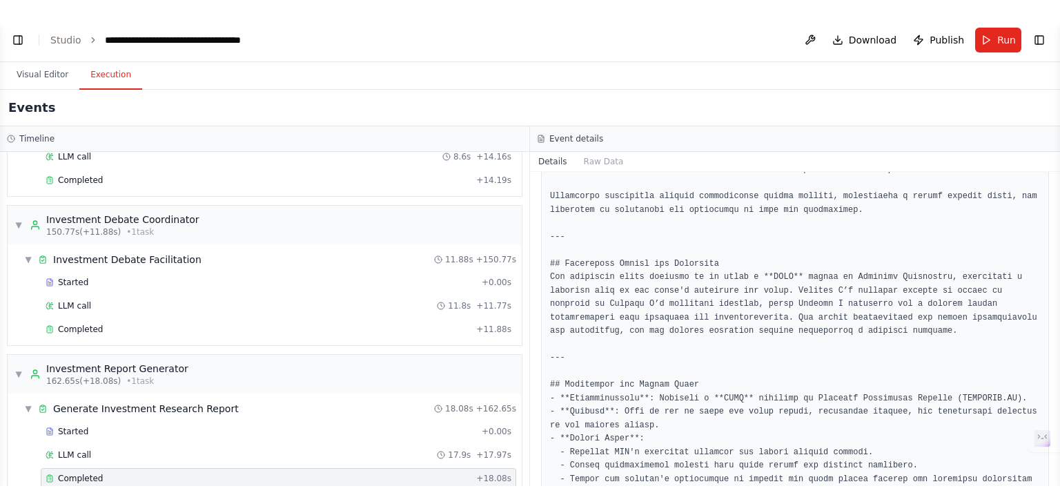
scroll to position [1105, 0]
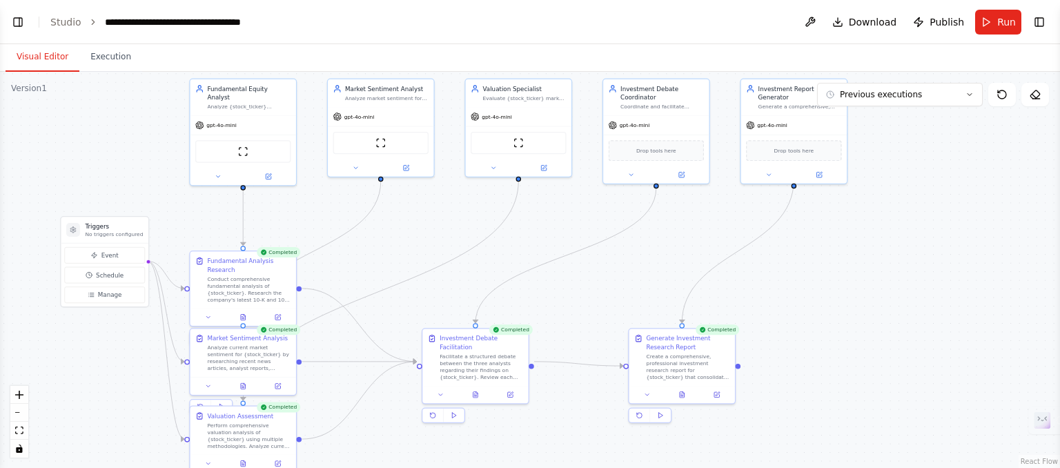
click at [22, 58] on button "Visual Editor" at bounding box center [43, 57] width 74 height 29
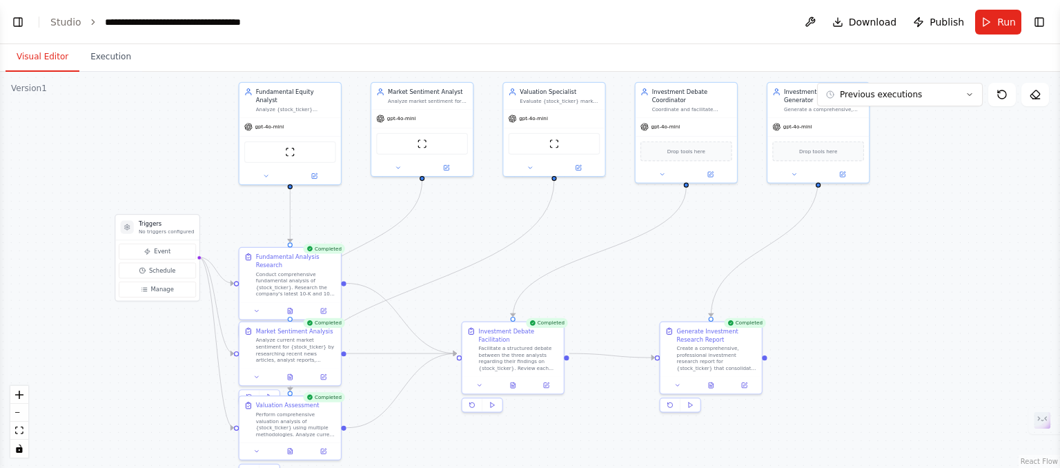
drag, startPoint x: 541, startPoint y: 235, endPoint x: 575, endPoint y: 232, distance: 34.0
click at [575, 232] on div ".deletable-edge-delete-btn { width: 20px; height: 20px; border: 0px solid #ffff…" at bounding box center [530, 270] width 1060 height 396
click at [861, 266] on div ".deletable-edge-delete-btn { width: 20px; height: 20px; border: 0px solid #ffff…" at bounding box center [530, 270] width 1060 height 396
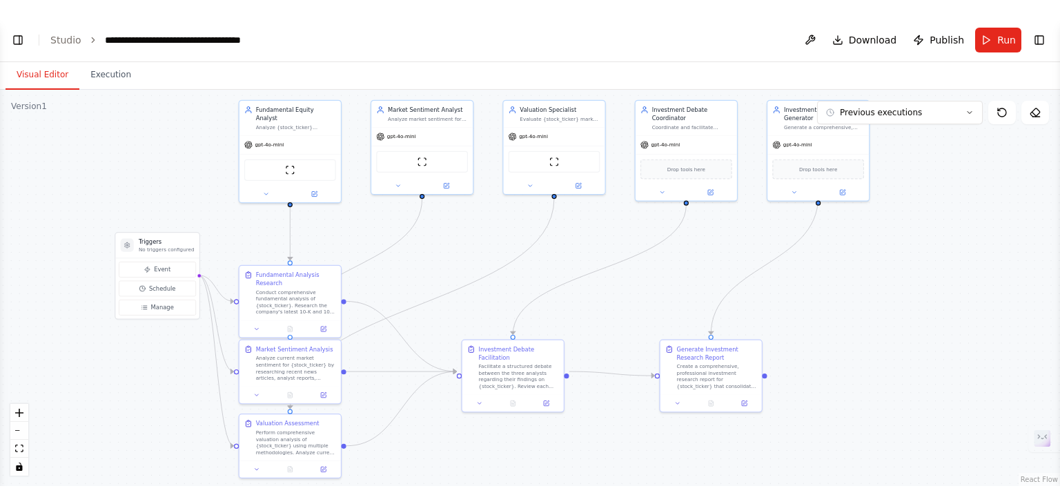
scroll to position [9389, 0]
